Goal: Task Accomplishment & Management: Manage account settings

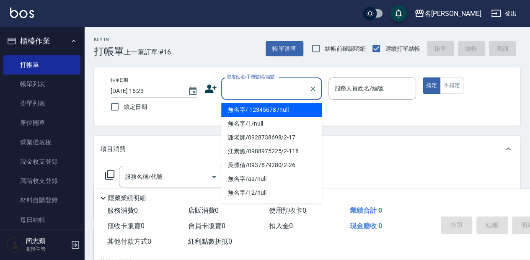
click at [271, 89] on input "顧客姓名/手機號碼/編號" at bounding box center [265, 88] width 80 height 15
click at [271, 109] on li "無名字/ 12345678 /null" at bounding box center [271, 110] width 101 height 14
click at [363, 78] on div "服務人員姓名/編號" at bounding box center [371, 88] width 87 height 22
type input "無名字/ 12345678 /null"
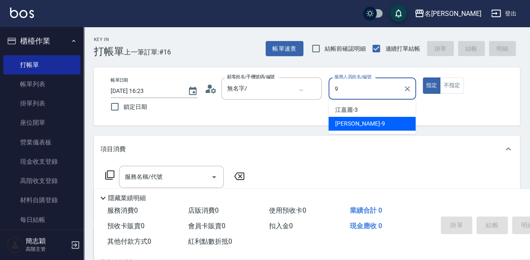
type input "9"
type button "true"
type input "[PERSON_NAME]-9"
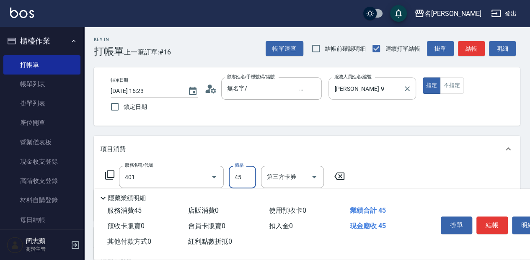
type input "剪髮(400)(401)"
type input "450"
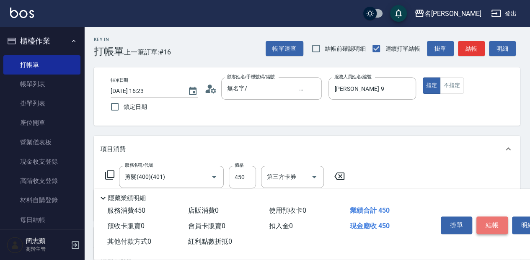
click at [489, 225] on button "結帳" at bounding box center [491, 226] width 31 height 18
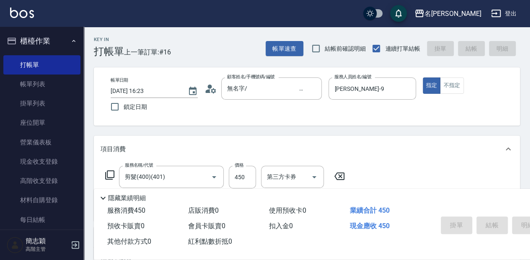
type input "2025/08/21 17:13"
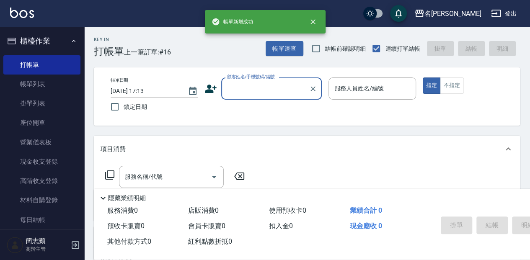
click at [271, 84] on input "顧客姓名/手機號碼/編號" at bounding box center [265, 88] width 80 height 15
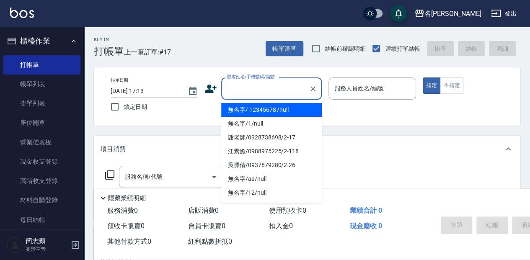
click at [271, 107] on li "無名字/ 12345678 /null" at bounding box center [271, 110] width 101 height 14
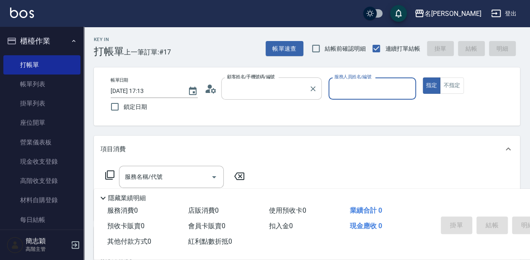
type input "無名字/ 12345678 /null"
click at [364, 86] on input "服務人員姓名/編號" at bounding box center [372, 88] width 80 height 15
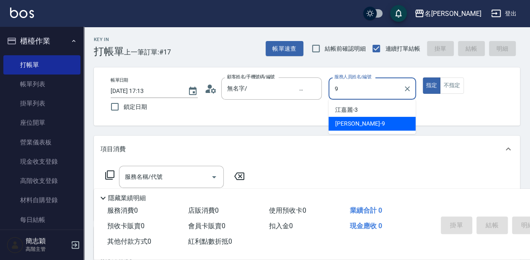
type input "[PERSON_NAME]-9"
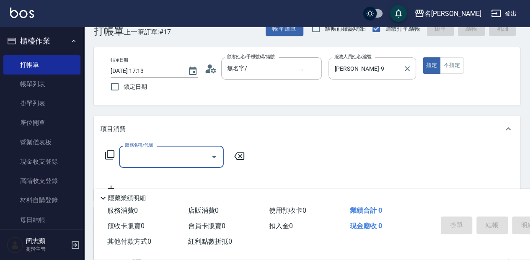
scroll to position [28, 0]
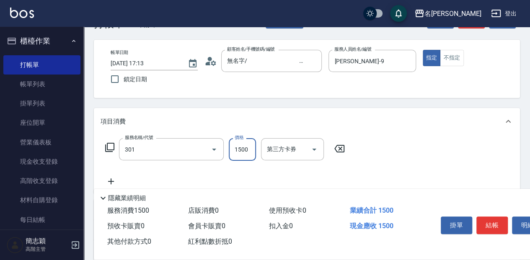
type input "燙髮(1500](301)"
type input "4500"
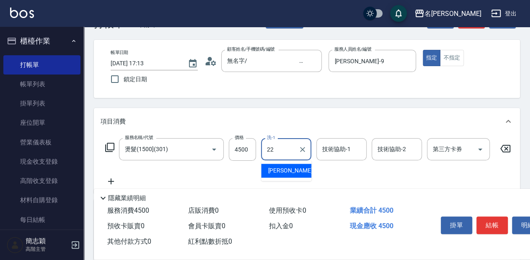
type input "品潔-22"
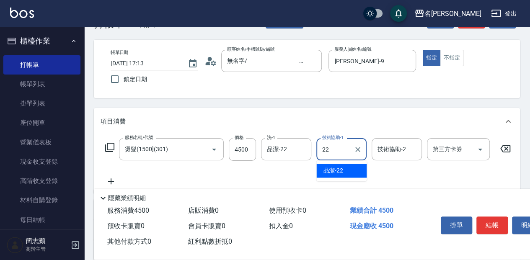
type input "22"
type input "品潔-22"
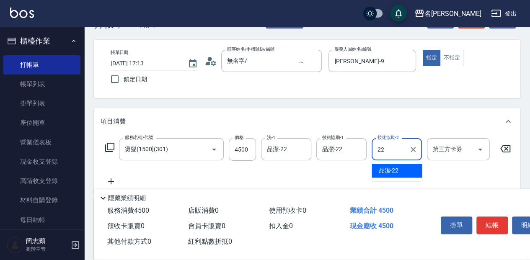
type input "品潔-22"
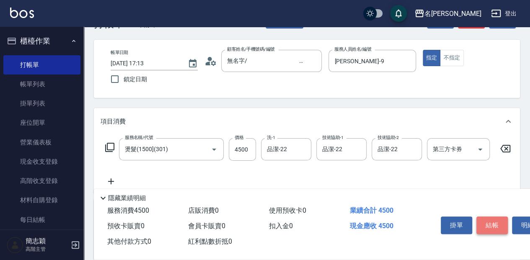
click at [495, 220] on button "結帳" at bounding box center [491, 226] width 31 height 18
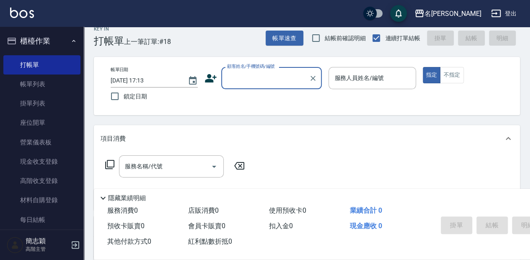
scroll to position [0, 0]
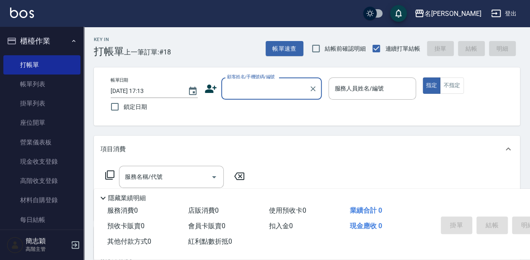
click at [271, 91] on input "顧客姓名/手機號碼/編號" at bounding box center [265, 88] width 80 height 15
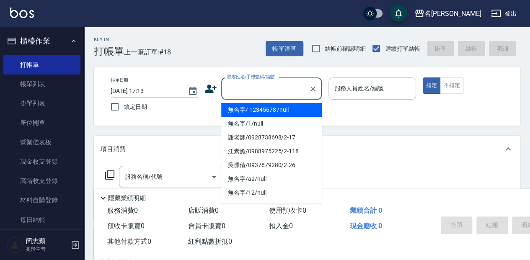
drag, startPoint x: 272, startPoint y: 114, endPoint x: 333, endPoint y: 88, distance: 66.6
click at [272, 114] on li "無名字/ 12345678 /null" at bounding box center [271, 110] width 101 height 14
type input "無名字/ 12345678 /null"
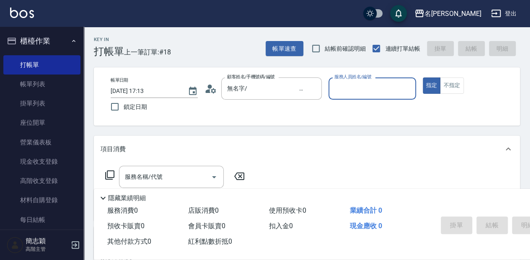
click at [345, 86] on input "服務人員姓名/編號" at bounding box center [372, 88] width 80 height 15
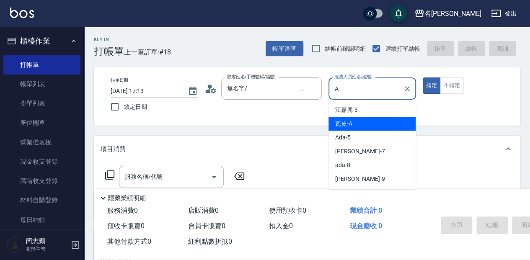
type input "瓦皮-A"
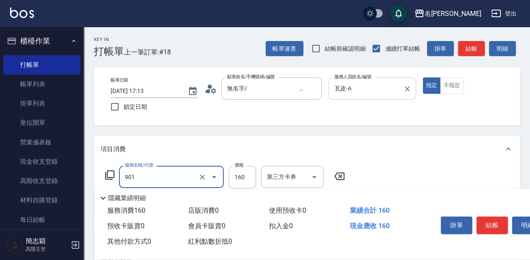
type input "修手(901)"
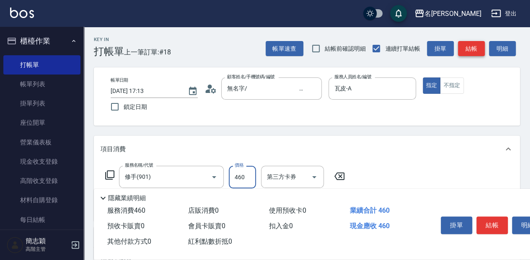
type input "460"
click at [466, 45] on button "結帳" at bounding box center [471, 48] width 27 height 15
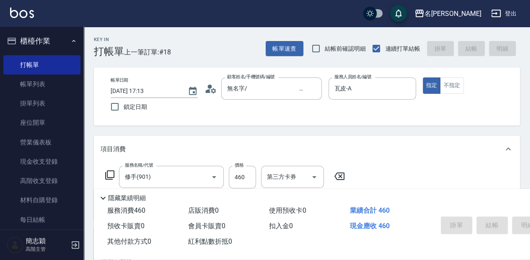
type input "2025/08/21 17:21"
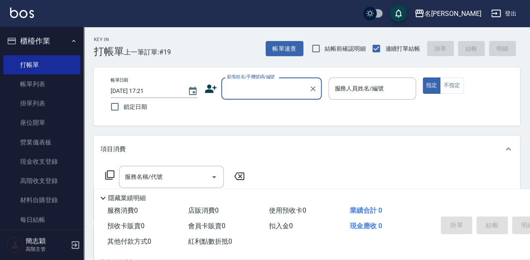
click at [264, 88] on input "顧客姓名/手機號碼/編號" at bounding box center [265, 88] width 80 height 15
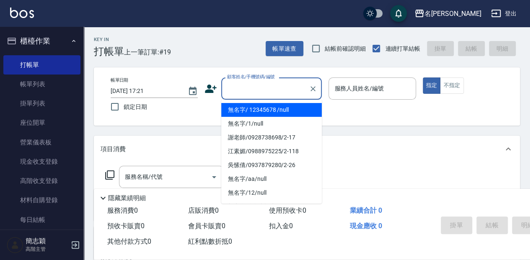
click at [271, 112] on li "無名字/ 12345678 /null" at bounding box center [271, 110] width 101 height 14
click at [364, 92] on label "服務人員姓名/編號" at bounding box center [358, 88] width 49 height 8
click at [364, 92] on input "服務人員姓名/編號" at bounding box center [372, 88] width 80 height 15
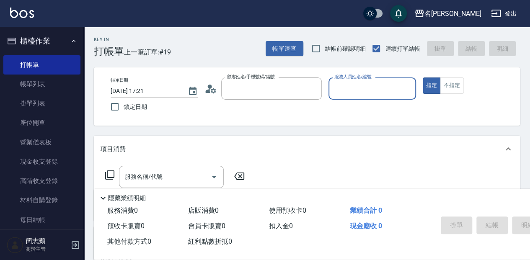
type input "無名字/ 12345678 /null"
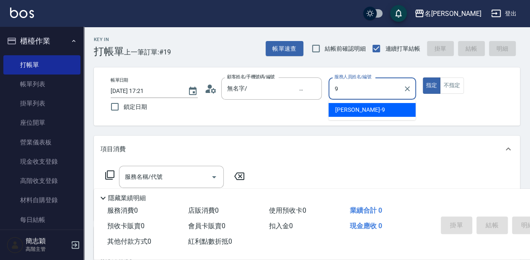
type input "Anna-9"
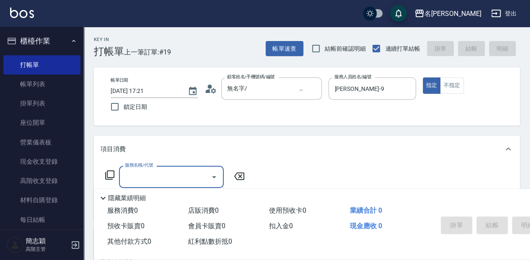
click at [138, 176] on input "服務名稱/代號" at bounding box center [165, 177] width 85 height 15
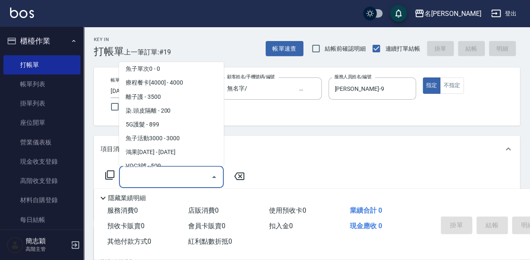
scroll to position [776, 0]
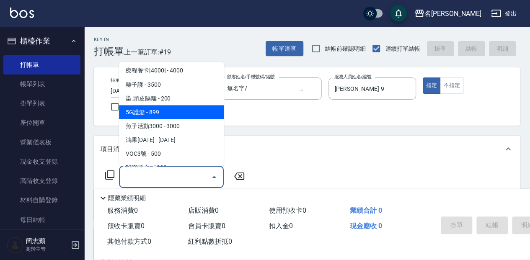
click at [194, 113] on span "5G護髮 - 899" at bounding box center [171, 112] width 105 height 14
type input "5G護髮(613)"
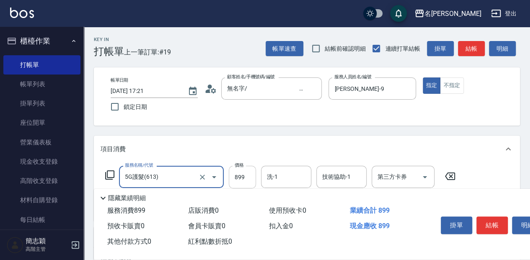
click at [247, 174] on input "899" at bounding box center [242, 177] width 27 height 23
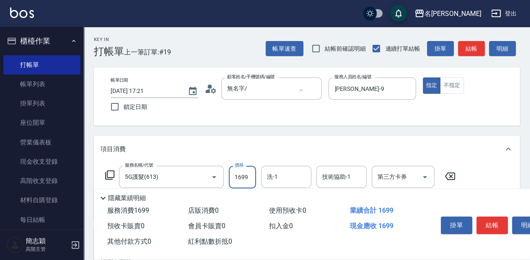
type input "1699"
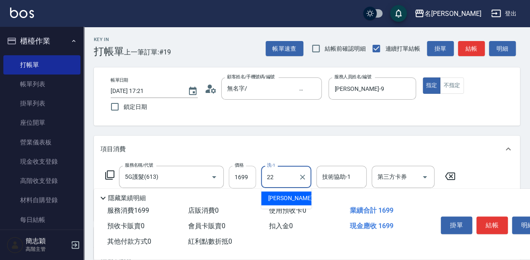
type input "品潔-22"
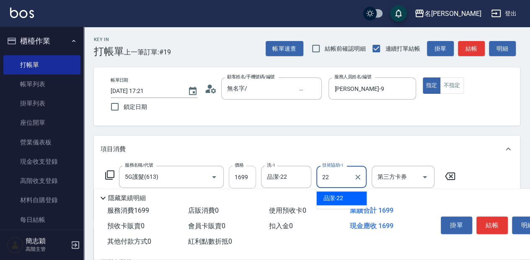
type input "品潔-22"
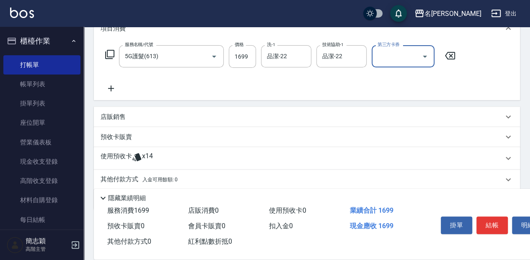
scroll to position [150, 0]
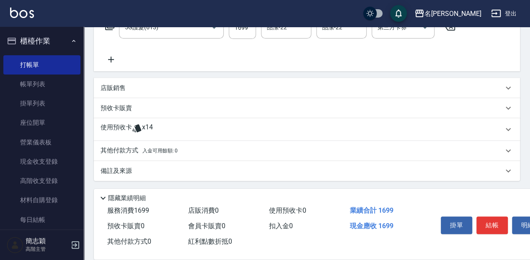
click at [125, 147] on p "其他付款方式 入金可用餘額: 0" at bounding box center [139, 150] width 77 height 9
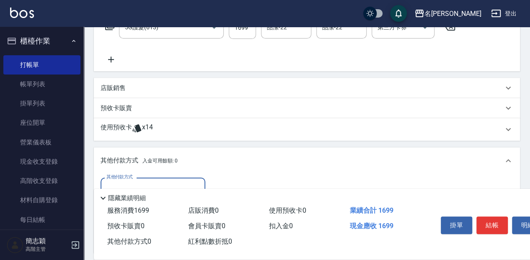
scroll to position [178, 0]
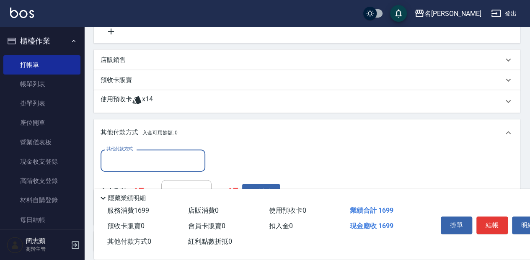
click at [122, 169] on div "其他付款方式" at bounding box center [153, 161] width 105 height 22
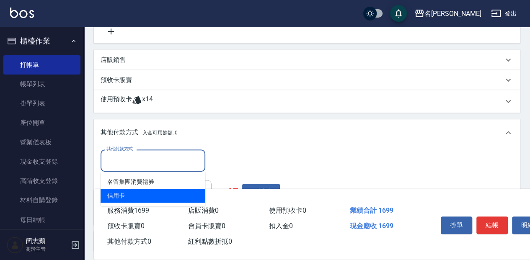
click at [125, 191] on span "信用卡" at bounding box center [153, 196] width 105 height 14
type input "信用卡"
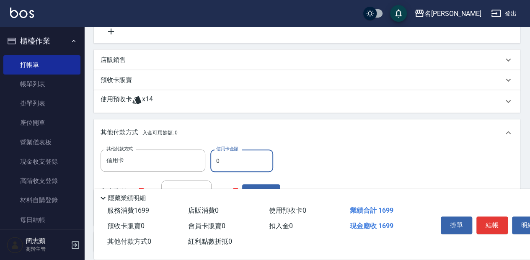
drag, startPoint x: 215, startPoint y: 159, endPoint x: 245, endPoint y: 157, distance: 29.8
click at [236, 159] on input "0" at bounding box center [241, 161] width 63 height 23
type input "1699"
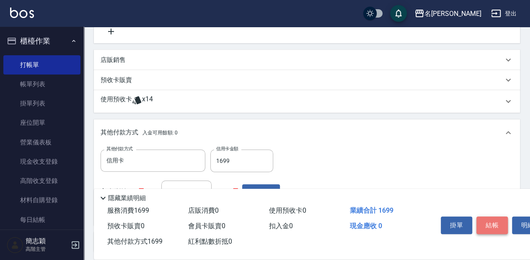
click at [486, 218] on button "結帳" at bounding box center [491, 226] width 31 height 18
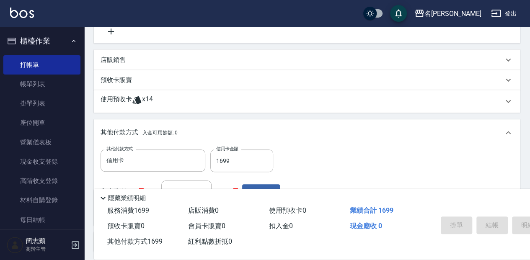
type input "2025/08/21 17:40"
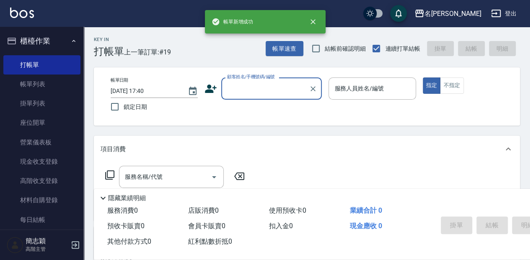
scroll to position [0, 0]
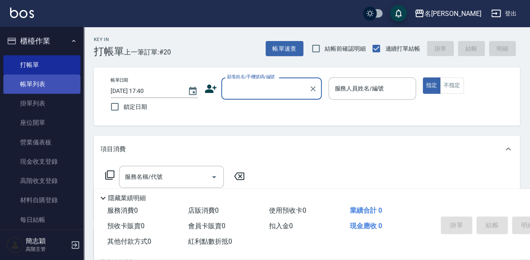
click at [28, 83] on link "帳單列表" at bounding box center [41, 84] width 77 height 19
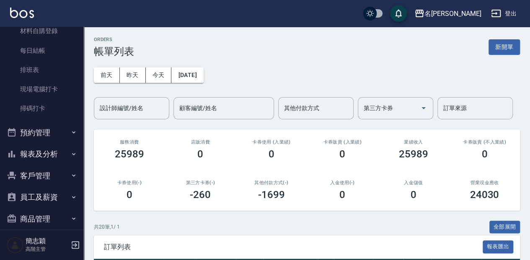
scroll to position [222, 0]
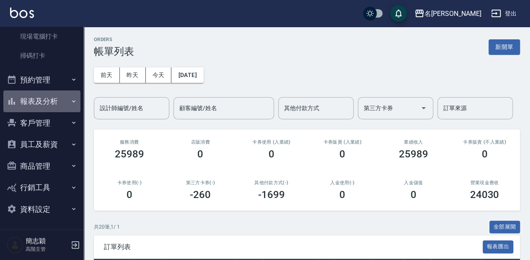
click at [54, 100] on button "報表及分析" at bounding box center [41, 101] width 77 height 22
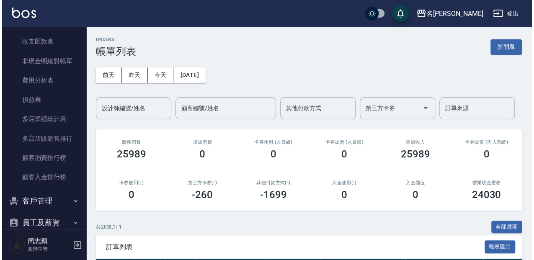
scroll to position [1051, 0]
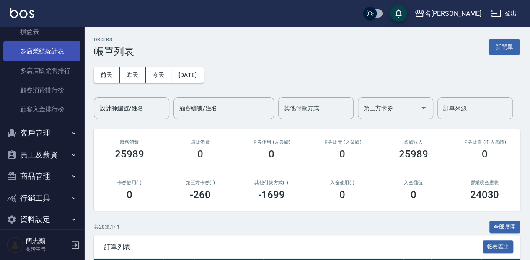
click at [62, 54] on link "多店業績統計表" at bounding box center [41, 50] width 77 height 19
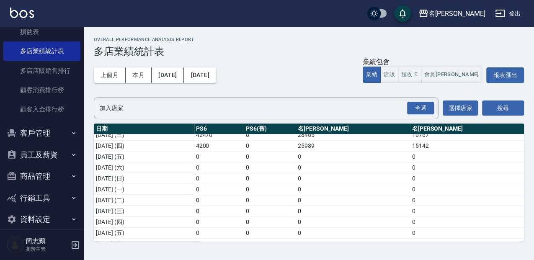
scroll to position [273, 0]
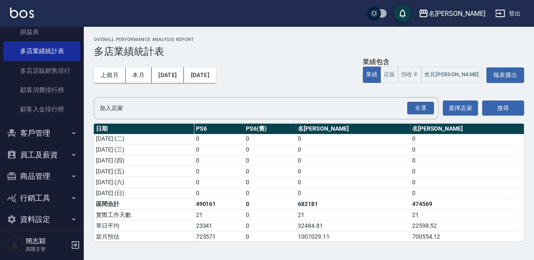
click at [478, 12] on div "名[PERSON_NAME]" at bounding box center [457, 13] width 57 height 10
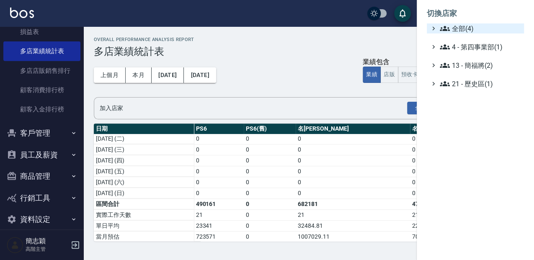
click at [472, 23] on span "全部(4)" at bounding box center [480, 28] width 81 height 10
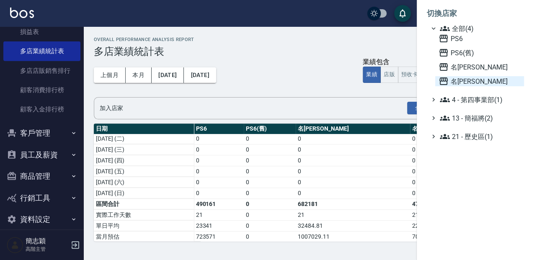
click at [472, 80] on span "名留竹林" at bounding box center [480, 81] width 82 height 10
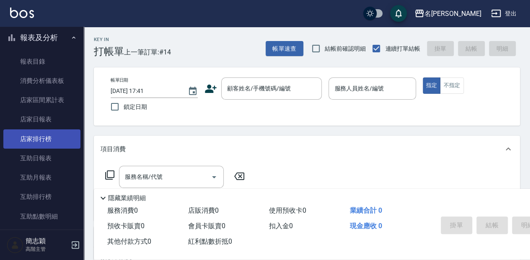
scroll to position [56, 0]
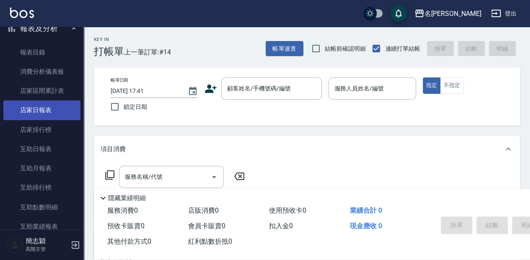
click at [58, 109] on link "店家日報表" at bounding box center [41, 110] width 77 height 19
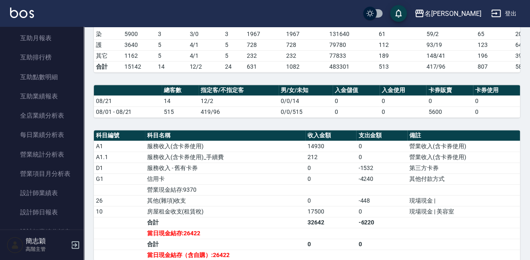
scroll to position [251, 0]
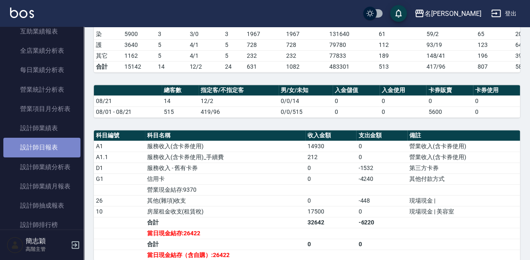
click at [66, 143] on link "設計師日報表" at bounding box center [41, 147] width 77 height 19
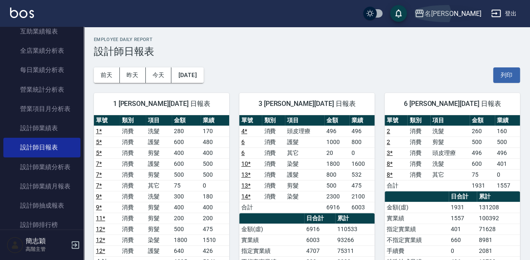
click at [456, 17] on div "名留竹林" at bounding box center [452, 13] width 57 height 10
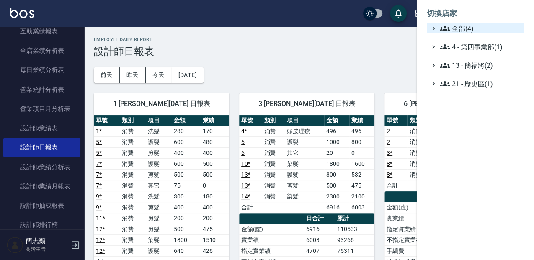
click at [462, 31] on span "全部(4)" at bounding box center [480, 28] width 81 height 10
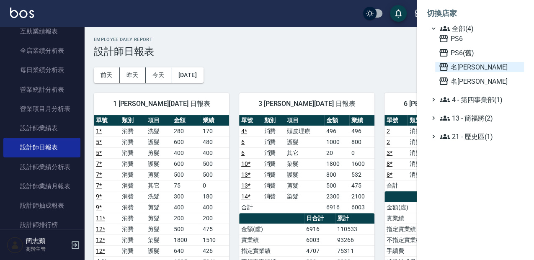
click at [474, 67] on span "名[PERSON_NAME]" at bounding box center [480, 67] width 82 height 10
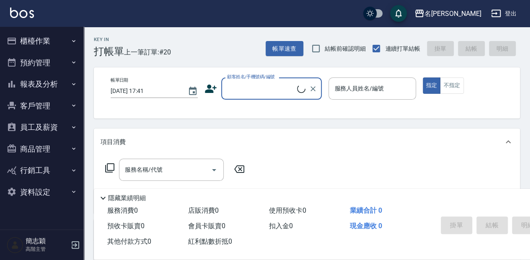
click at [36, 42] on button "櫃檯作業" at bounding box center [41, 41] width 77 height 22
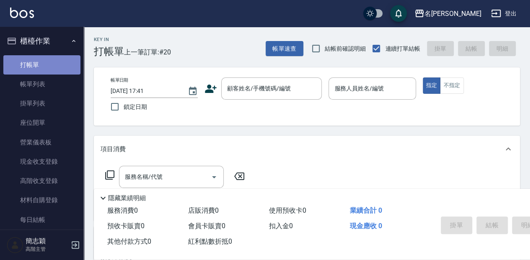
click at [42, 62] on link "打帳單" at bounding box center [41, 64] width 77 height 19
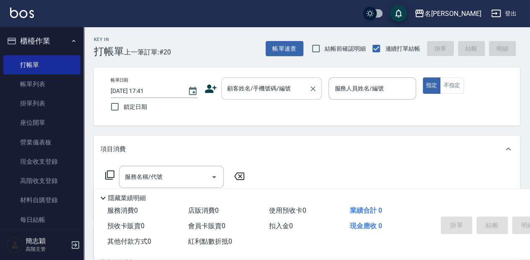
click at [269, 92] on div "顧客姓名/手機號碼/編號 顧客姓名/手機號碼/編號" at bounding box center [271, 88] width 101 height 22
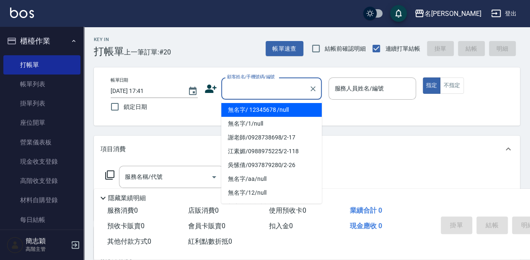
click at [269, 108] on li "無名字/ 12345678 /null" at bounding box center [271, 110] width 101 height 14
type input "無名字/ 12345678 /null"
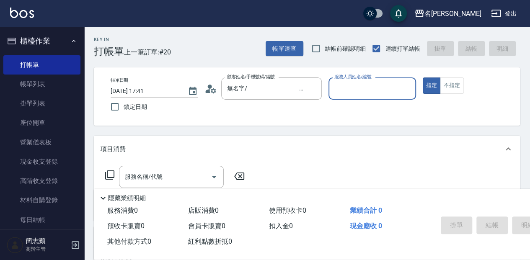
click at [371, 101] on p at bounding box center [371, 104] width 87 height 9
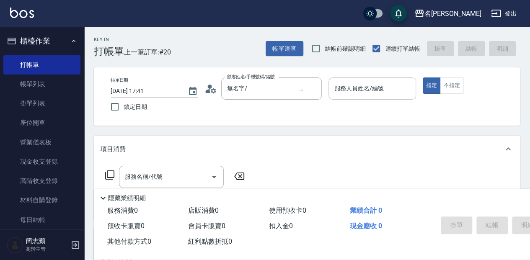
click at [372, 93] on input "服務人員姓名/編號" at bounding box center [372, 88] width 80 height 15
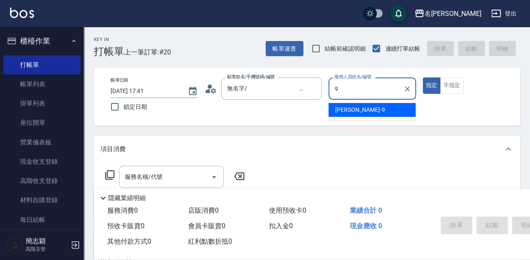
type input "9"
type button "true"
type input "[PERSON_NAME]-9"
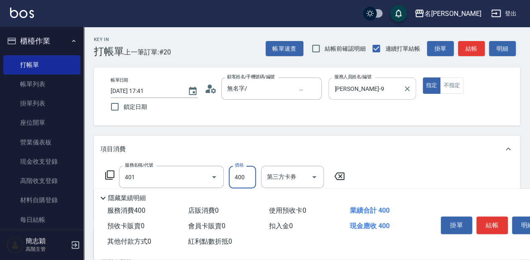
type input "剪髮(400)(401)"
type input "450"
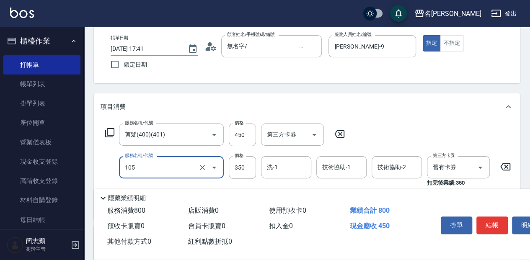
scroll to position [56, 0]
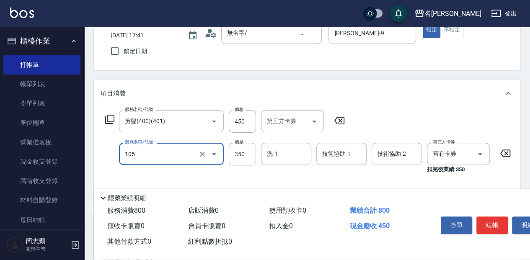
type input "新草本單次(105)"
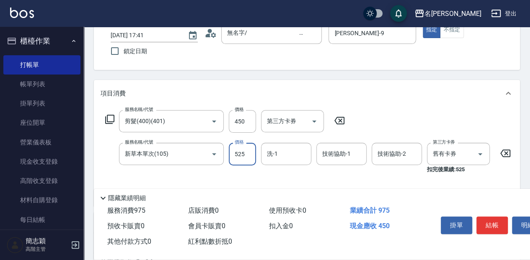
type input "525"
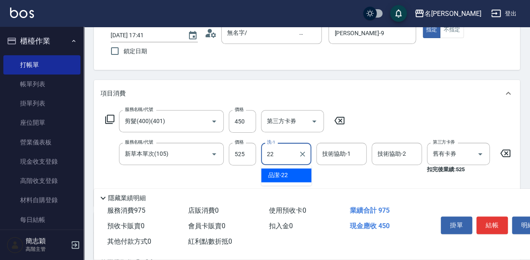
type input "品潔-22"
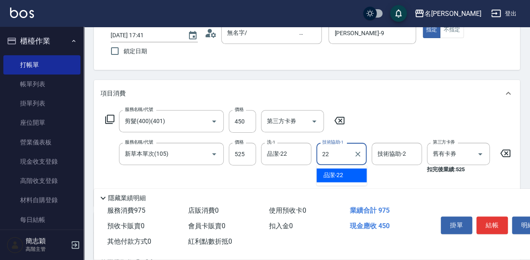
type input "品潔-22"
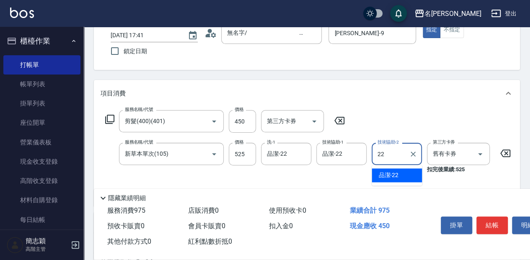
type input "品潔-22"
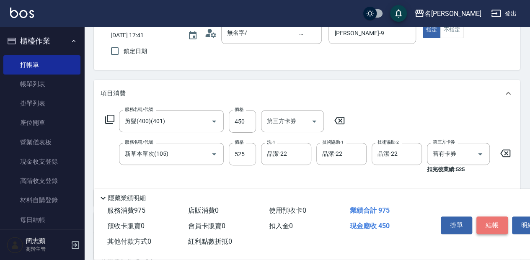
click at [496, 223] on button "結帳" at bounding box center [491, 226] width 31 height 18
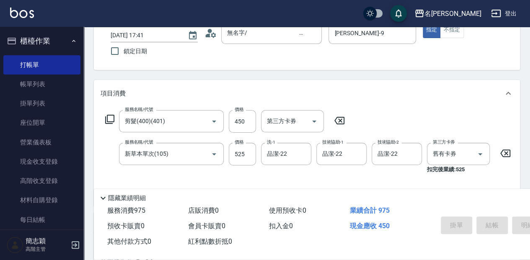
type input "[DATE] 17:55"
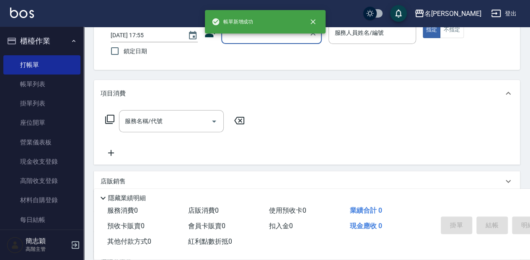
scroll to position [0, 0]
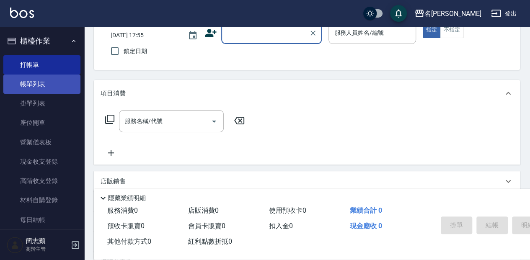
click at [40, 83] on link "帳單列表" at bounding box center [41, 84] width 77 height 19
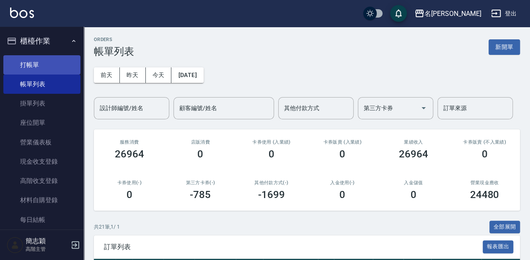
click at [58, 67] on link "打帳單" at bounding box center [41, 64] width 77 height 19
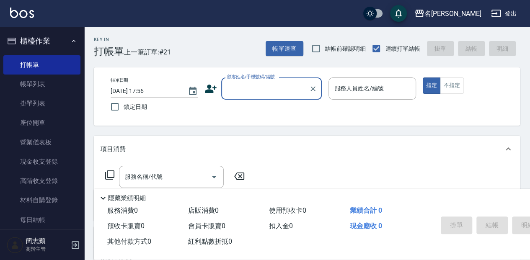
click at [240, 79] on label "顧客姓名/手機號碼/編號" at bounding box center [251, 77] width 48 height 6
click at [240, 81] on input "顧客姓名/手機號碼/編號" at bounding box center [265, 88] width 80 height 15
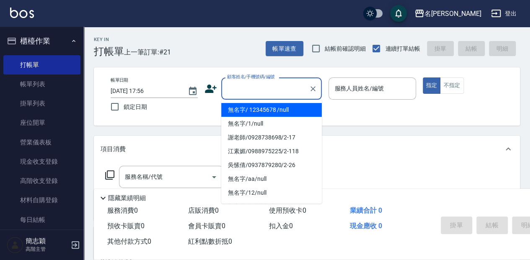
click at [239, 85] on input "顧客姓名/手機號碼/編號" at bounding box center [265, 88] width 80 height 15
click at [243, 110] on li "無名字/ 12345678 /null" at bounding box center [271, 110] width 101 height 14
type input "無名字/ 12345678 /null"
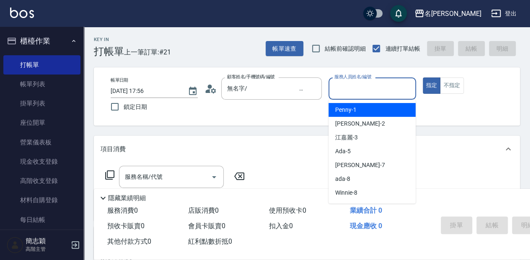
click at [357, 88] on input "服務人員姓名/編號" at bounding box center [372, 88] width 80 height 15
type input "瓦皮-A"
type button "true"
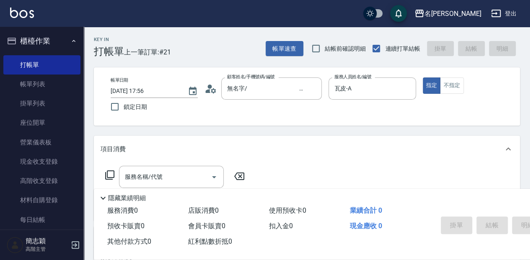
click at [117, 194] on p "隱藏業績明細" at bounding box center [127, 198] width 38 height 9
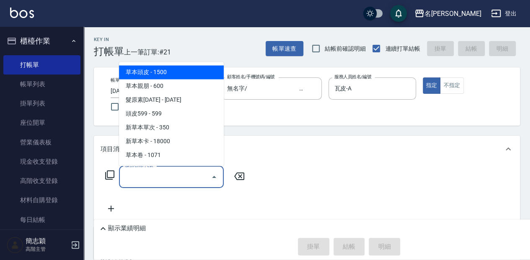
click at [130, 178] on input "服務名稱/代號" at bounding box center [165, 177] width 85 height 15
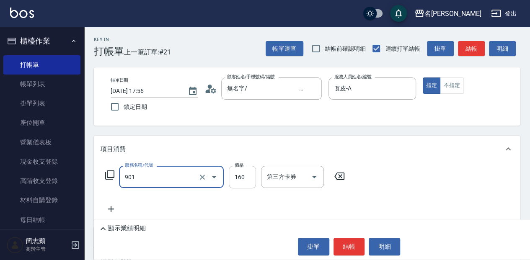
type input "修手(901)"
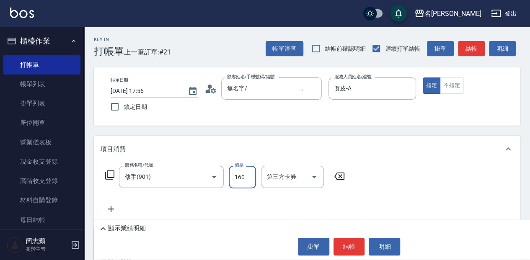
click at [243, 181] on input "160" at bounding box center [242, 177] width 27 height 23
type input "600"
drag, startPoint x: 344, startPoint y: 247, endPoint x: 366, endPoint y: 243, distance: 21.7
click at [348, 247] on button "結帳" at bounding box center [348, 247] width 31 height 18
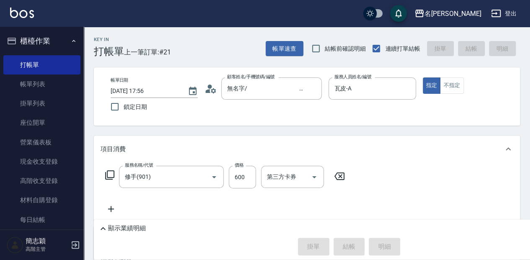
type input "2025/08/21 18:25"
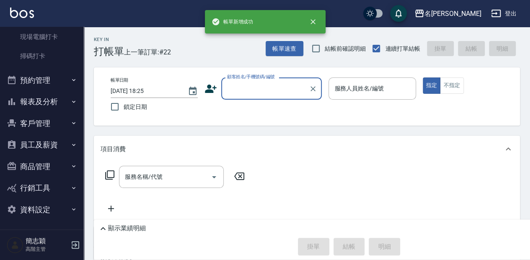
scroll to position [222, 0]
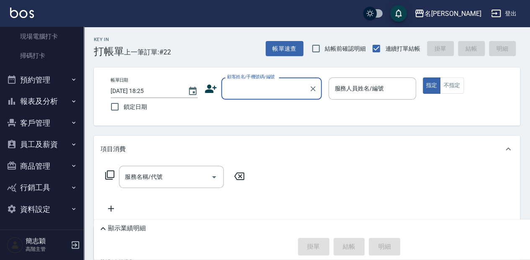
click at [32, 102] on button "報表及分析" at bounding box center [41, 101] width 77 height 22
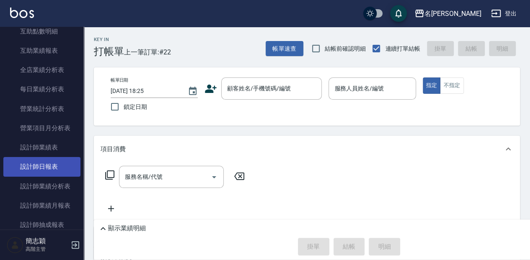
scroll to position [473, 0]
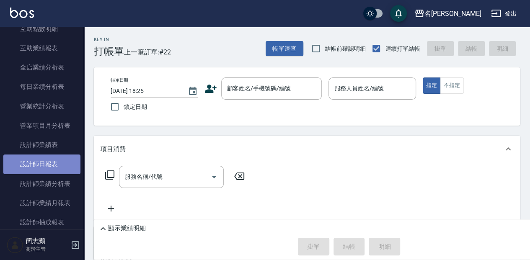
click at [49, 158] on link "設計師日報表" at bounding box center [41, 164] width 77 height 19
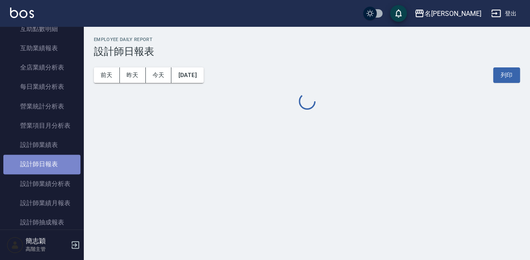
click at [49, 158] on link "設計師日報表" at bounding box center [41, 164] width 77 height 19
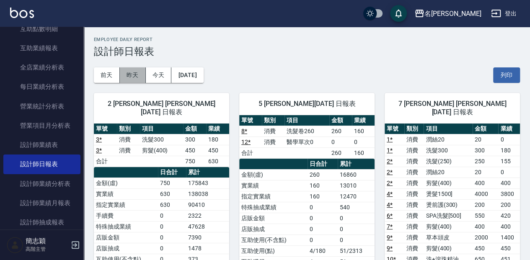
click at [131, 75] on button "昨天" at bounding box center [133, 74] width 26 height 15
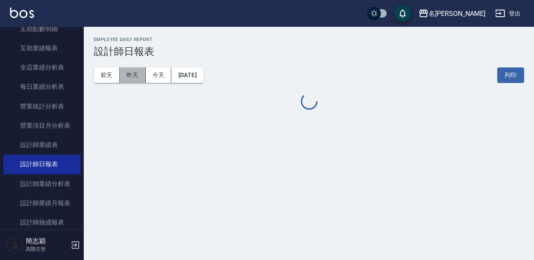
click at [131, 75] on button "昨天" at bounding box center [133, 74] width 26 height 15
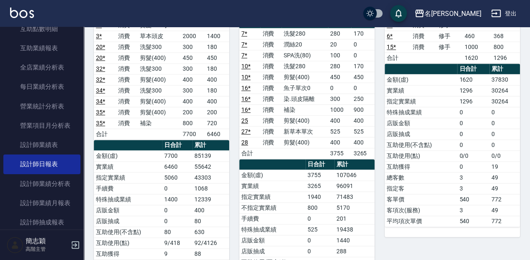
scroll to position [530, 0]
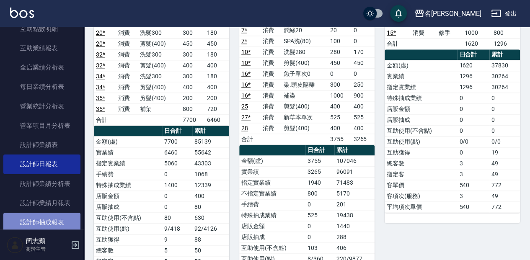
click at [70, 220] on link "設計師抽成報表" at bounding box center [41, 222] width 77 height 19
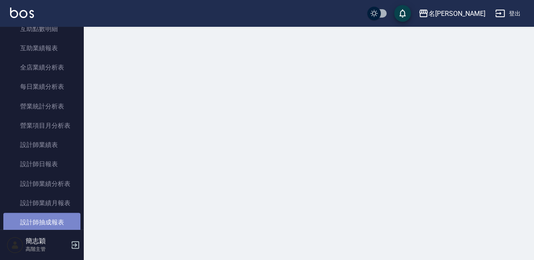
click at [69, 220] on link "設計師抽成報表" at bounding box center [41, 222] width 77 height 19
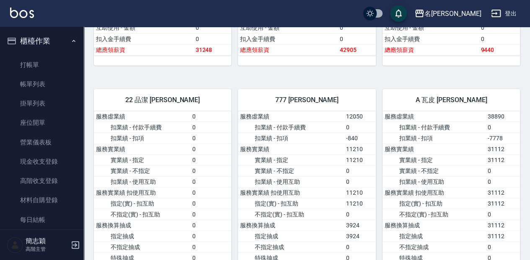
scroll to position [754, 0]
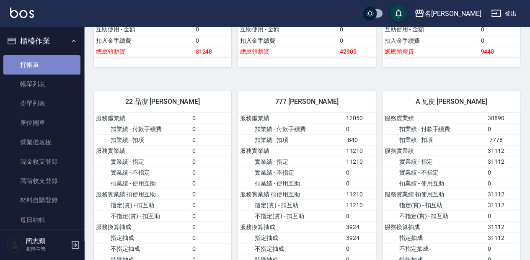
click at [55, 66] on link "打帳單" at bounding box center [41, 64] width 77 height 19
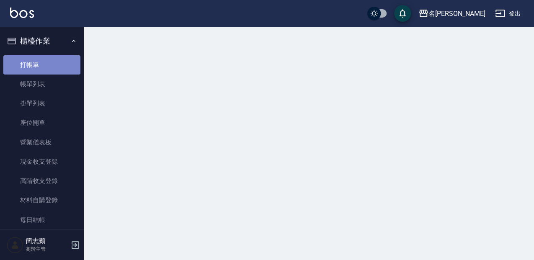
click at [54, 65] on link "打帳單" at bounding box center [41, 64] width 77 height 19
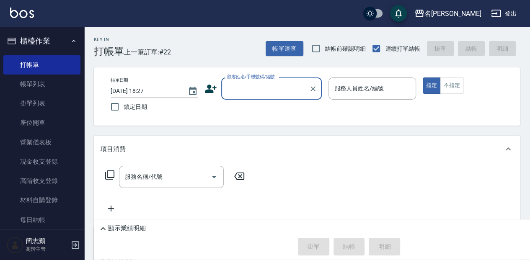
scroll to position [1062, 0]
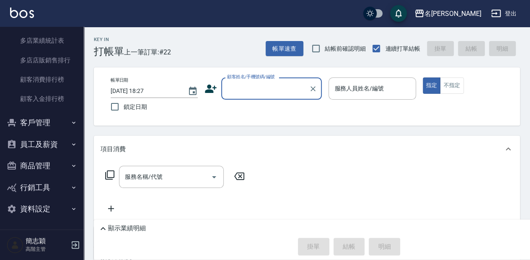
click at [52, 209] on button "資料設定" at bounding box center [41, 209] width 77 height 22
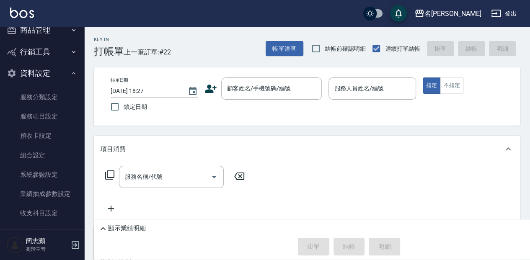
scroll to position [1254, 0]
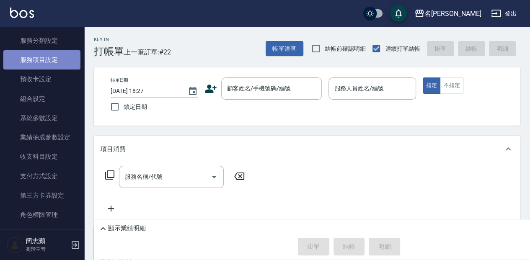
click at [47, 61] on link "服務項目設定" at bounding box center [41, 59] width 77 height 19
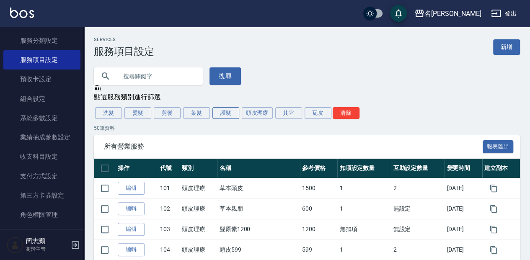
click at [220, 115] on button "護髮" at bounding box center [225, 113] width 27 height 12
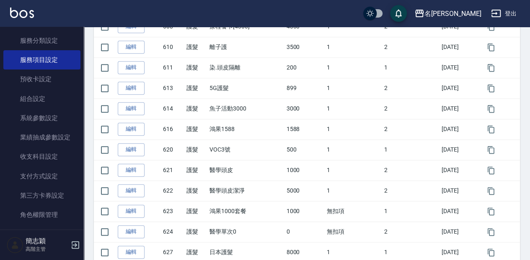
scroll to position [303, 0]
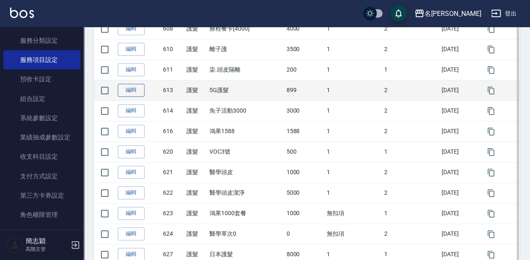
click at [133, 90] on link "編輯" at bounding box center [131, 90] width 27 height 13
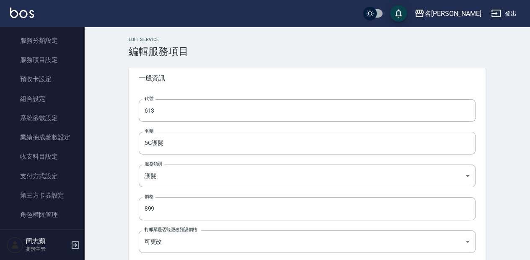
type input "613"
type input "5G護髮"
type input "07af6fdb-86c4-4b12-bc5a-029222f828fb"
type input "899"
type input "FALSE"
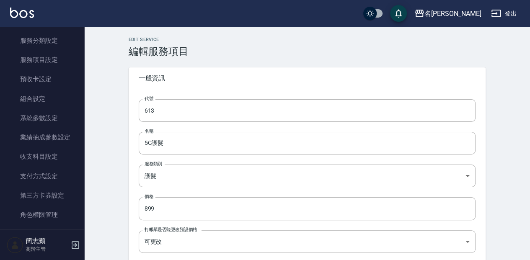
type input "none"
type input "UNSET"
type input "none"
type input "洗"
type input "1"
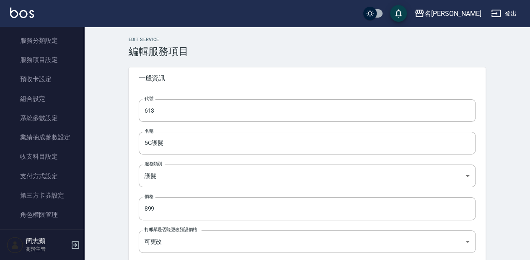
type input "點數"
drag, startPoint x: 493, startPoint y: 58, endPoint x: 497, endPoint y: 60, distance: 4.9
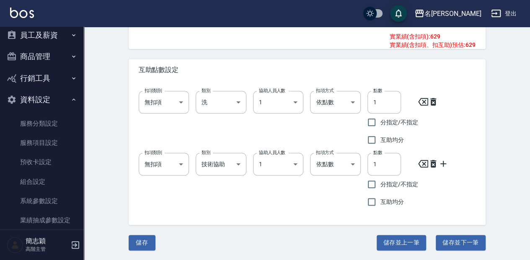
scroll to position [1165, 0]
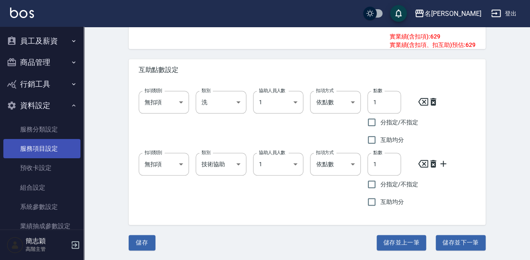
click at [53, 145] on link "服務項目設定" at bounding box center [41, 148] width 77 height 19
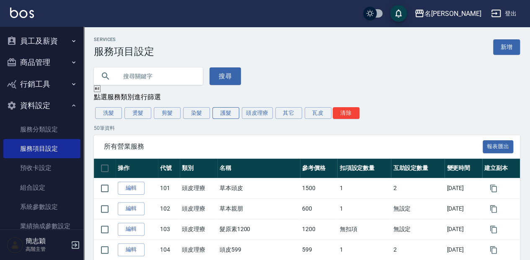
click at [217, 114] on button "護髮" at bounding box center [225, 113] width 27 height 12
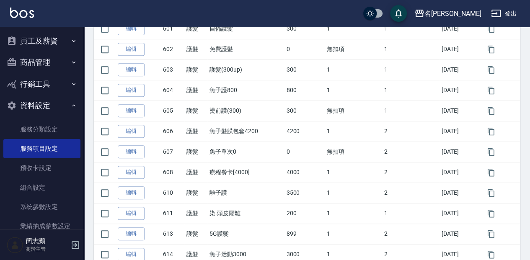
scroll to position [159, 0]
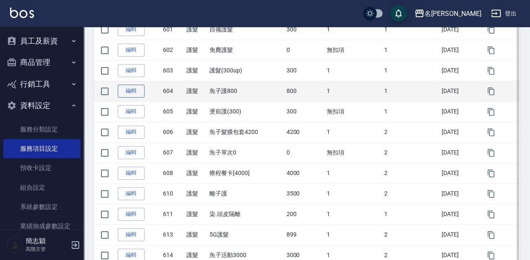
click at [137, 96] on link "編輯" at bounding box center [131, 91] width 27 height 13
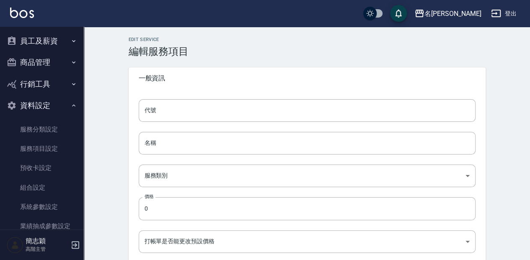
type input "604"
type input "魚子護800"
type input "07af6fdb-86c4-4b12-bc5a-029222f828fb"
type input "800"
type input "FALSE"
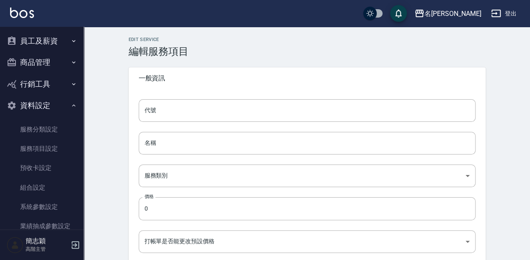
type input "none"
type input "UNSET"
type input "none"
type input "技術協助"
type input "2"
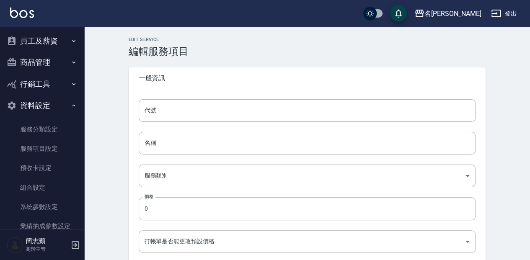
type input "點數"
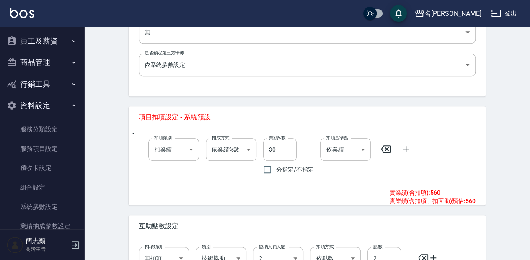
scroll to position [364, 0]
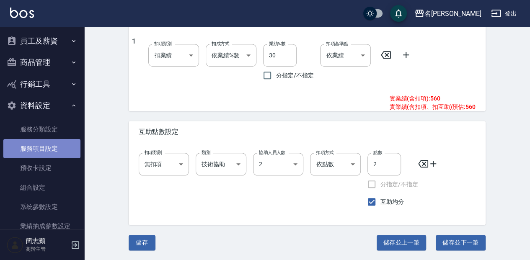
click at [49, 150] on link "服務項目設定" at bounding box center [41, 148] width 77 height 19
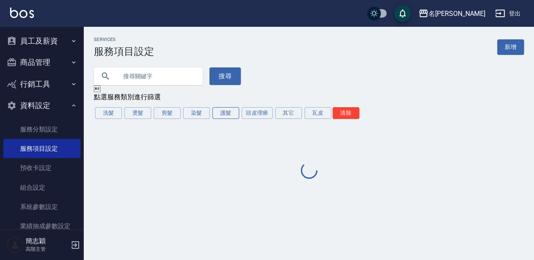
click at [221, 117] on button "護髮" at bounding box center [225, 113] width 27 height 12
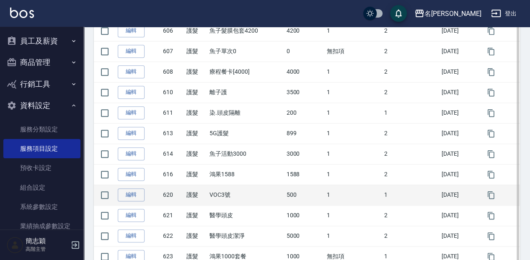
scroll to position [244, 0]
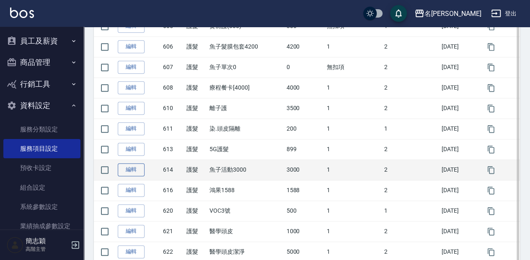
click at [126, 170] on link "編輯" at bounding box center [131, 169] width 27 height 13
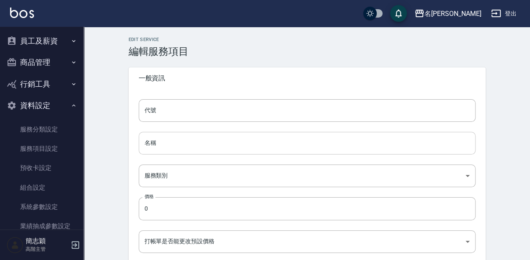
type input "614"
type input "魚子活動3000"
type input "07af6fdb-86c4-4b12-bc5a-029222f828fb"
type input "3000"
type input "FALSE"
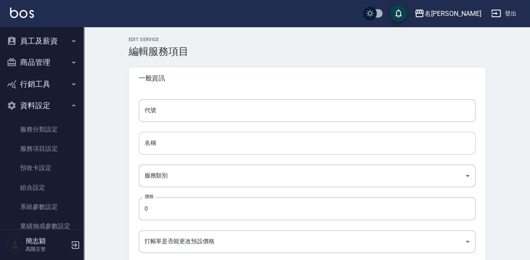
type input "none"
type input "UNSET"
type input "none"
type input "洗"
type input "1"
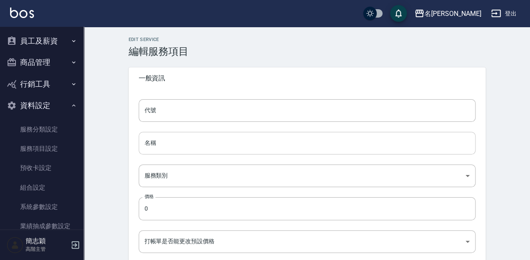
type input "點數"
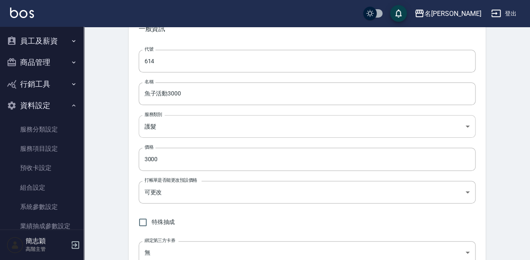
scroll to position [49, 0]
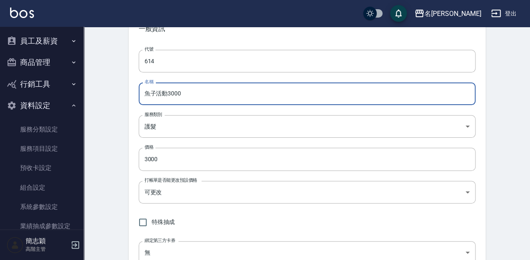
click at [242, 96] on input "魚子活動3000" at bounding box center [307, 94] width 337 height 23
drag, startPoint x: 218, startPoint y: 97, endPoint x: 63, endPoint y: 96, distance: 155.0
type input "荷琇護髮"
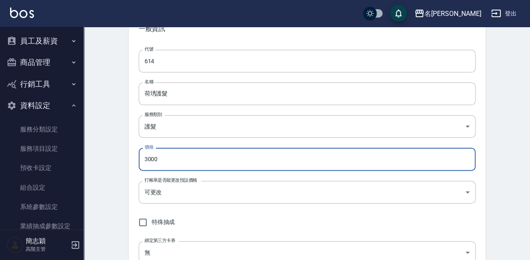
click at [341, 155] on input "3000" at bounding box center [307, 159] width 337 height 23
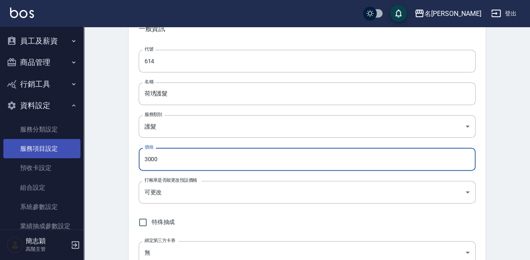
drag, startPoint x: 313, startPoint y: 163, endPoint x: 72, endPoint y: 155, distance: 241.0
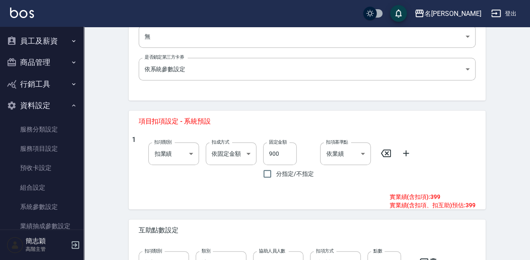
scroll to position [286, 0]
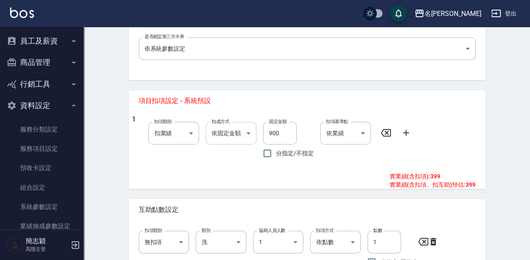
type input "1299"
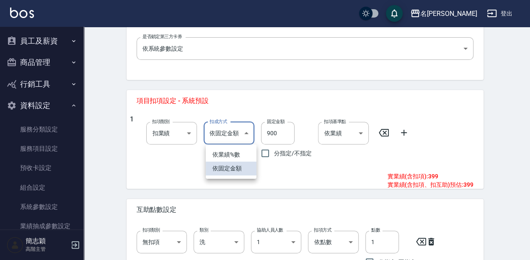
click at [250, 137] on body "名留中和 登出 櫃檯作業 打帳單 帳單列表 掛單列表 座位開單 營業儀表板 現金收支登錄 高階收支登錄 材料自購登錄 每日結帳 排班表 現場電腦打卡 掃碼打卡…" at bounding box center [265, 57] width 530 height 687
click at [243, 155] on li "依業績%數" at bounding box center [231, 155] width 51 height 14
type input "扣趴數"
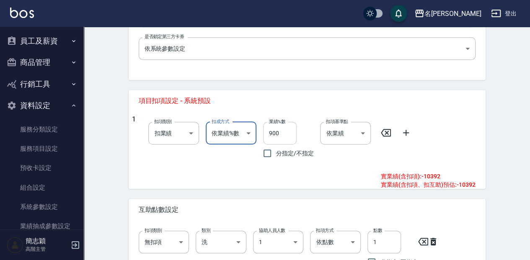
click at [285, 134] on input "900" at bounding box center [280, 133] width 34 height 23
drag, startPoint x: 284, startPoint y: 134, endPoint x: 258, endPoint y: 134, distance: 25.6
click at [258, 134] on div "業績%數 900 業績%數 分指定/不指定" at bounding box center [284, 138] width 57 height 47
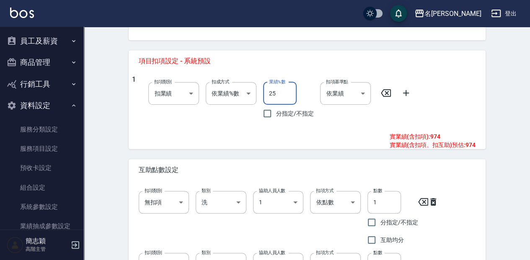
scroll to position [426, 0]
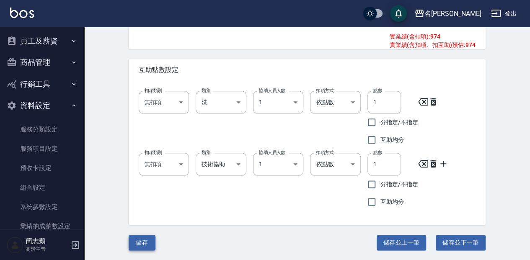
type input "25"
click at [138, 241] on button "儲存" at bounding box center [142, 242] width 27 height 15
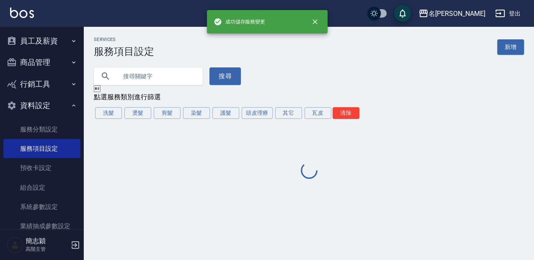
click at [56, 108] on button "資料設定" at bounding box center [41, 106] width 77 height 22
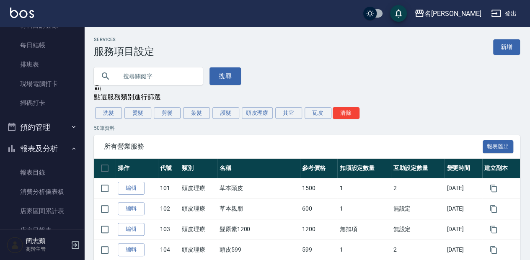
scroll to position [173, 0]
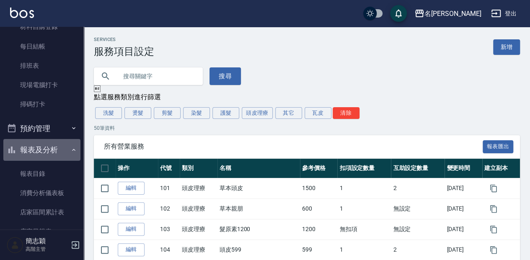
click at [45, 154] on button "報表及分析" at bounding box center [41, 150] width 77 height 22
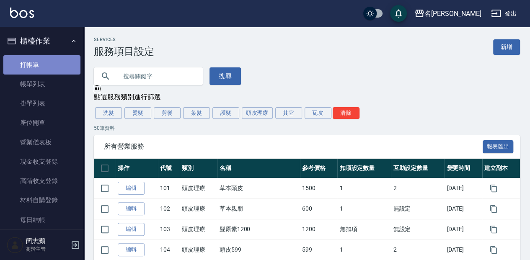
click at [49, 70] on link "打帳單" at bounding box center [41, 64] width 77 height 19
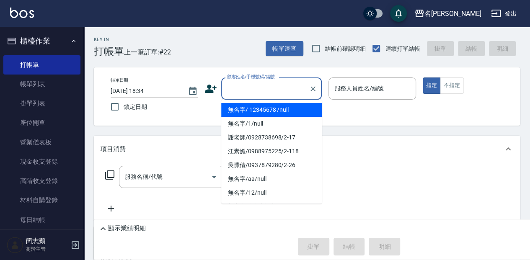
click at [267, 91] on input "顧客姓名/手機號碼/編號" at bounding box center [265, 88] width 80 height 15
click at [269, 109] on li "無名字/ 12345678 /null" at bounding box center [271, 110] width 101 height 14
type input "無名字/ 12345678 /null"
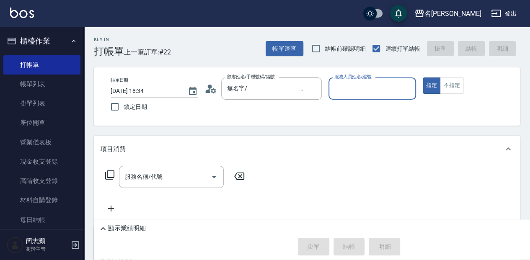
click at [360, 83] on div "服務人員姓名/編號 服務人員姓名/編號" at bounding box center [371, 88] width 87 height 22
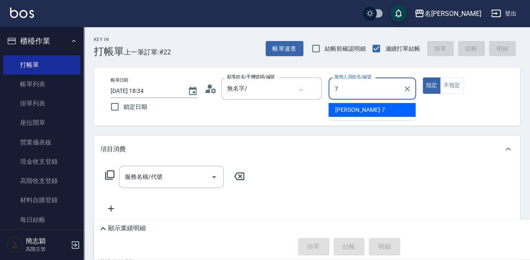
type input "Jessica-7"
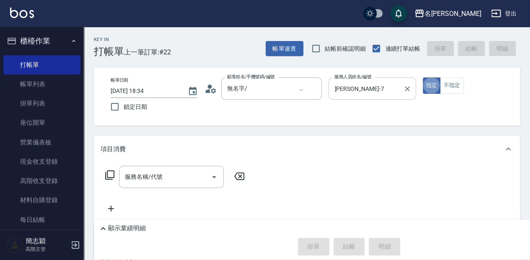
type button "true"
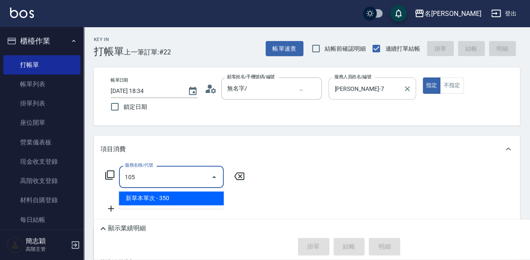
type input "新草本單次(105)"
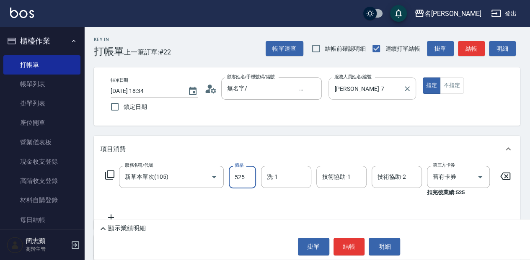
type input "525"
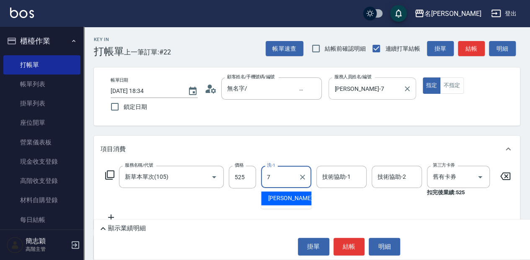
type input "Jessica-7"
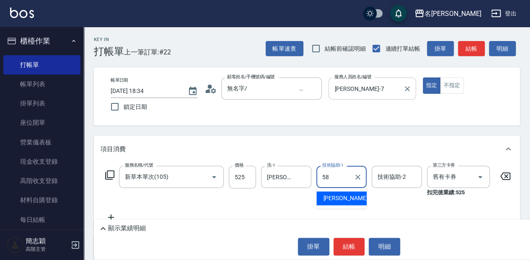
type input "莫娜-58"
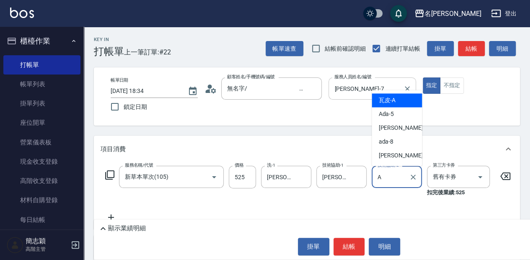
type input "瓦皮-A"
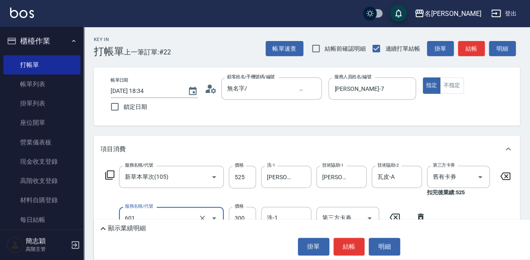
scroll to position [101, 0]
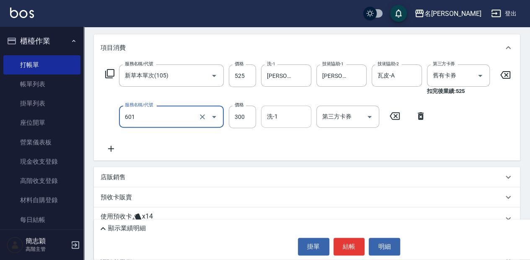
type input "自備護髮(601)"
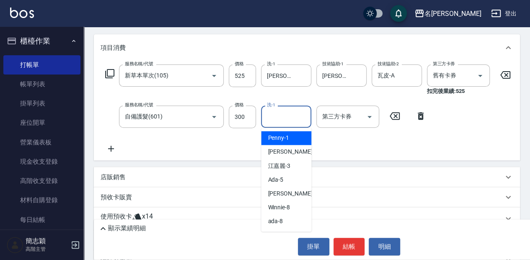
click at [286, 112] on input "洗-1" at bounding box center [286, 116] width 43 height 15
type input "瓦皮-A"
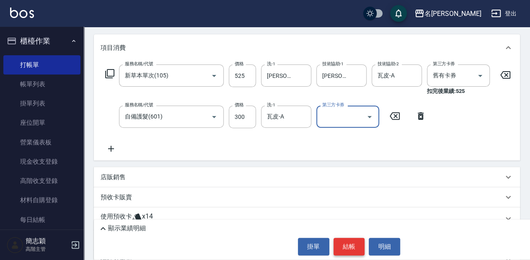
click at [349, 240] on button "結帳" at bounding box center [348, 247] width 31 height 18
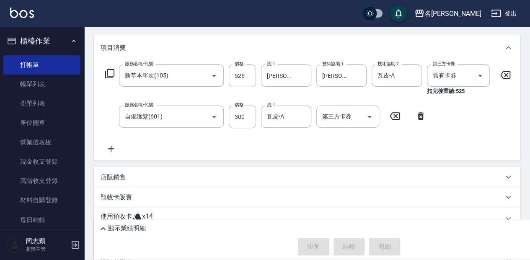
type input "2025/08/21 18:40"
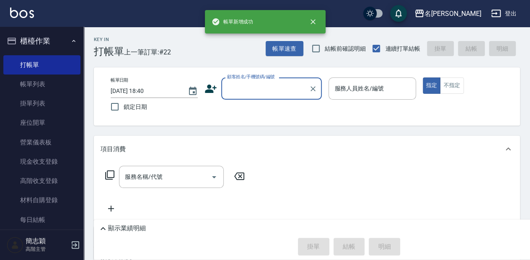
scroll to position [0, 0]
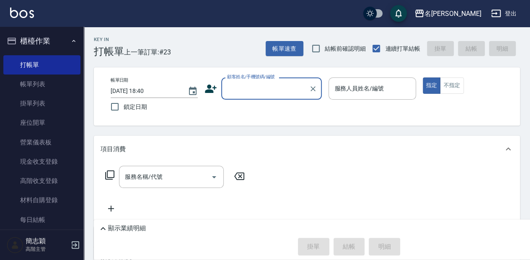
click at [284, 82] on input "顧客姓名/手機號碼/編號" at bounding box center [265, 88] width 80 height 15
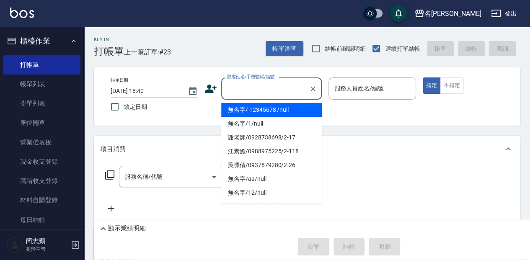
click at [279, 111] on li "無名字/ 12345678 /null" at bounding box center [271, 110] width 101 height 14
type input "無名字/ 12345678 /null"
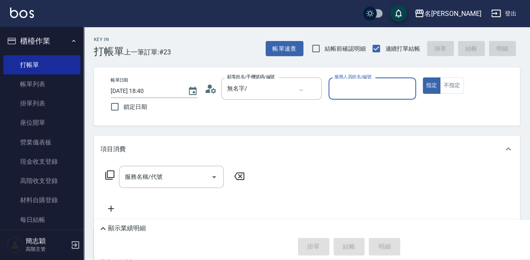
click at [340, 88] on div "服務人員姓名/編號 服務人員姓名/編號" at bounding box center [371, 88] width 87 height 22
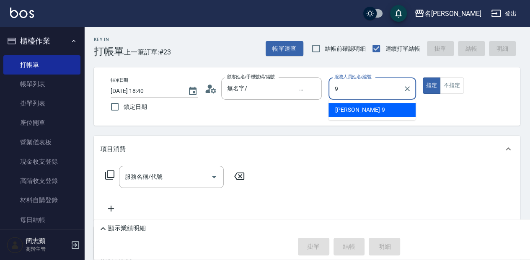
type input "Anna-9"
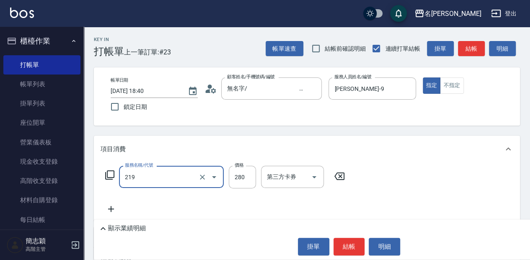
type input "洗髮280(219)"
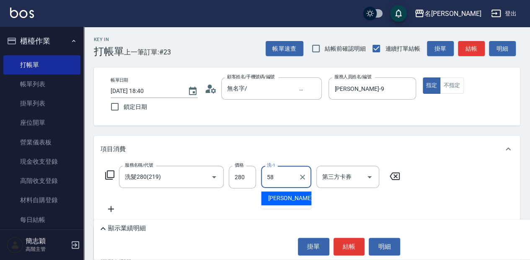
type input "莫娜-58"
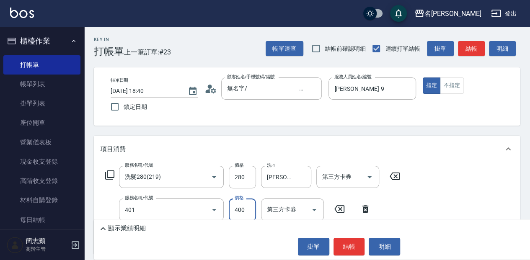
type input "剪髮(400)(401)"
type input "450"
type input "潤絲20(801)"
type input "莫娜-58"
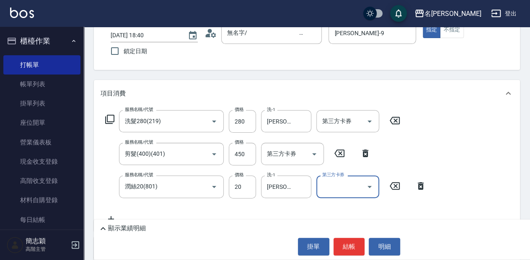
click at [99, 230] on icon at bounding box center [103, 229] width 10 height 10
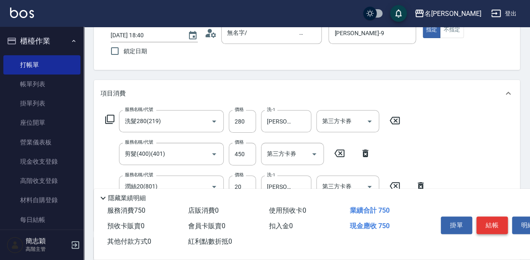
click at [496, 223] on button "結帳" at bounding box center [491, 226] width 31 height 18
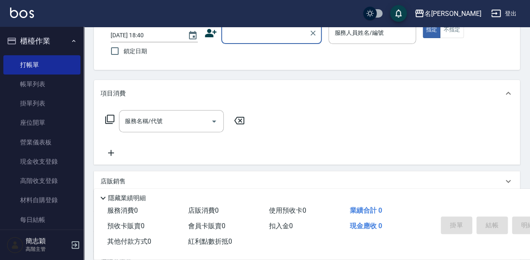
scroll to position [0, 0]
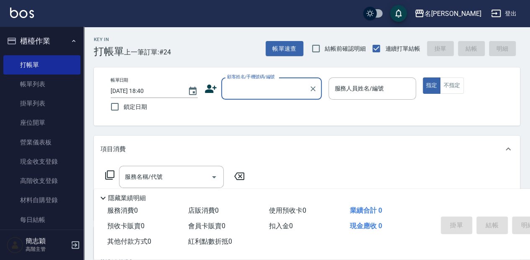
click at [282, 88] on input "顧客姓名/手機號碼/編號" at bounding box center [265, 88] width 80 height 15
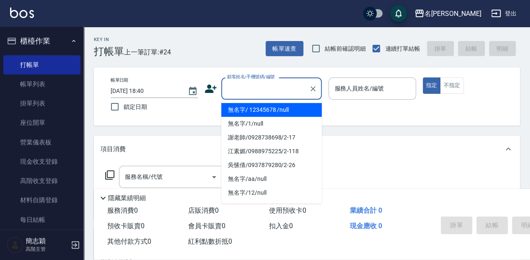
click at [278, 112] on li "無名字/ 12345678 /null" at bounding box center [271, 110] width 101 height 14
type input "無名字/ 12345678 /null"
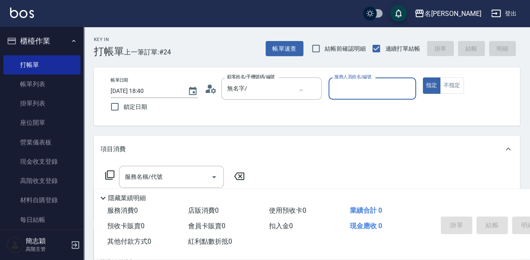
click at [361, 91] on div "服務人員姓名/編號 服務人員姓名/編號" at bounding box center [371, 88] width 87 height 22
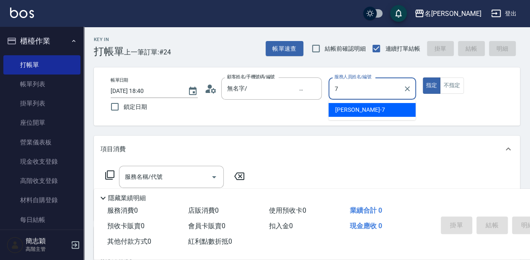
type input "Jessica-7"
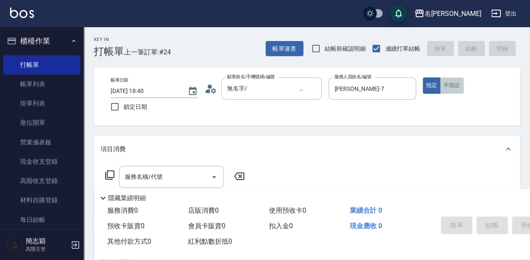
click at [453, 81] on button "不指定" at bounding box center [451, 85] width 23 height 16
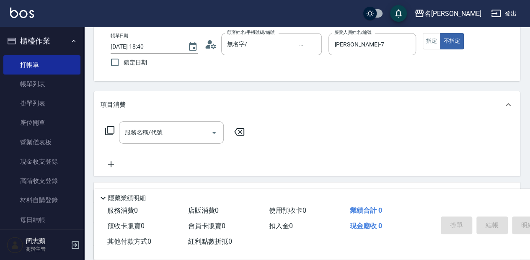
scroll to position [49, 0]
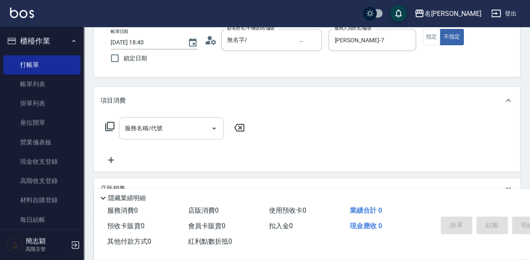
click at [189, 128] on input "服務名稱/代號" at bounding box center [165, 128] width 85 height 15
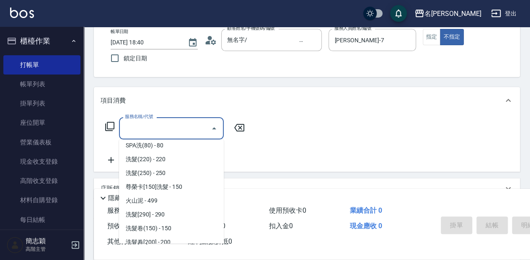
scroll to position [230, 0]
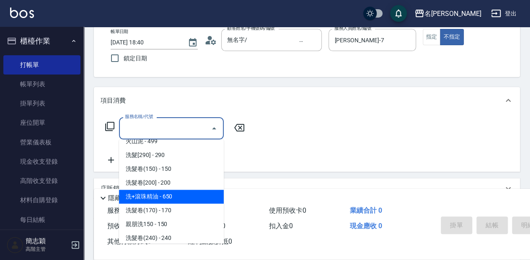
click at [180, 201] on span "洗+滾珠精油 - 650" at bounding box center [171, 197] width 105 height 14
type input "洗+滾珠精油(211)"
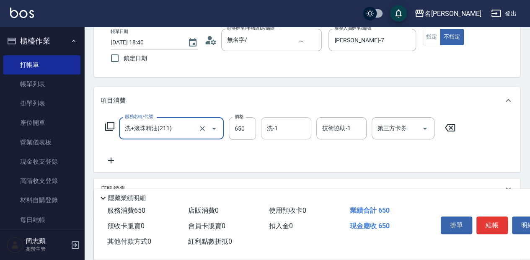
click at [267, 127] on div "洗-1 洗-1" at bounding box center [286, 128] width 50 height 22
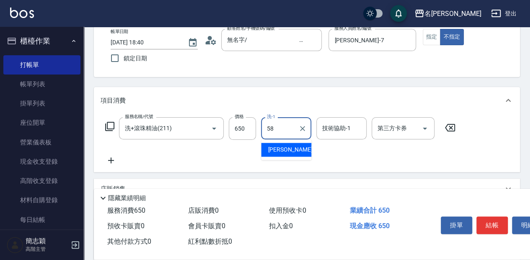
type input "莫娜-58"
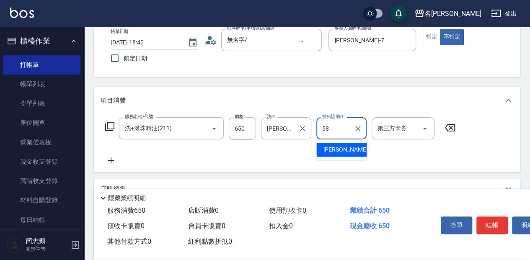
type input "莫娜-58"
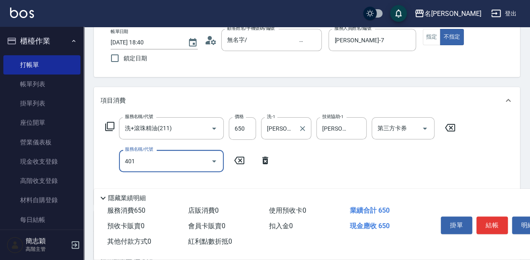
type input "剪髮(400)(401)"
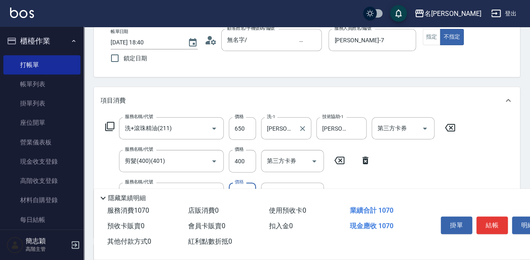
type input "潤絲20(801)"
type input "20"
type input "莫娜-58"
click at [491, 221] on button "結帳" at bounding box center [491, 226] width 31 height 18
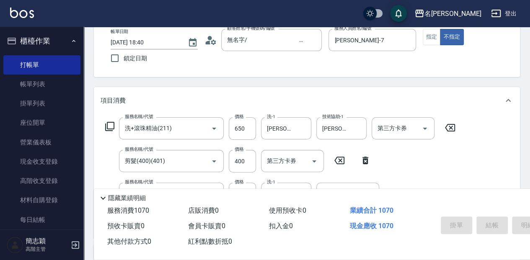
type input "2025/08/21 18:41"
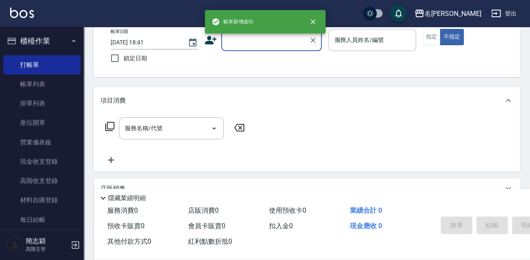
scroll to position [0, 0]
click at [54, 71] on link "打帳單" at bounding box center [41, 64] width 77 height 19
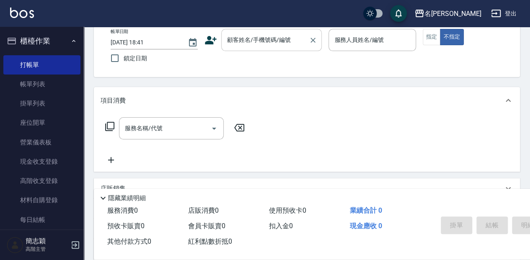
click at [249, 46] on input "顧客姓名/手機號碼/編號" at bounding box center [265, 40] width 80 height 15
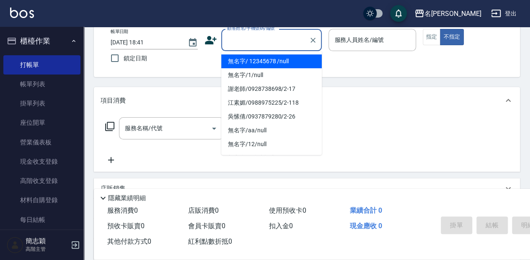
click at [255, 59] on li "無名字/ 12345678 /null" at bounding box center [271, 61] width 101 height 14
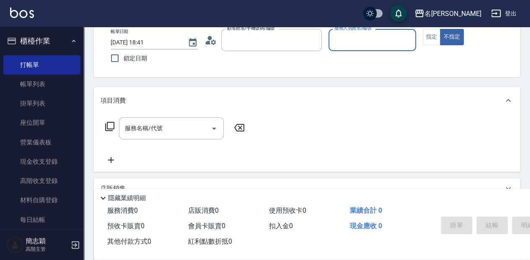
type input "無名字/ 12345678 /null"
click at [359, 40] on input "服務人員姓名/編號" at bounding box center [372, 40] width 80 height 15
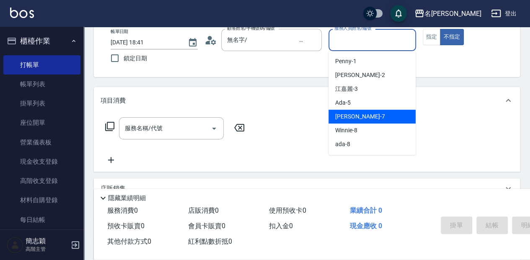
click at [364, 118] on div "Jessica -7" at bounding box center [371, 117] width 87 height 14
type input "Jessica-7"
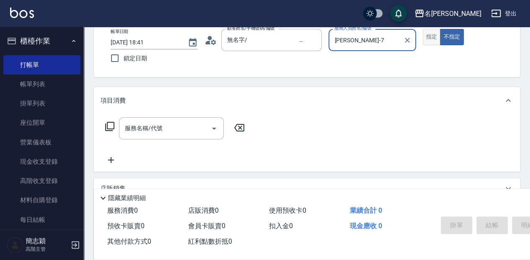
click at [430, 37] on button "指定" at bounding box center [432, 37] width 18 height 16
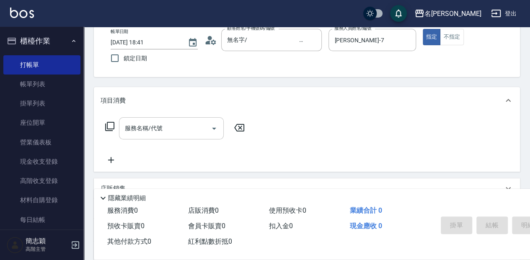
click at [140, 134] on input "服務名稱/代號" at bounding box center [165, 128] width 85 height 15
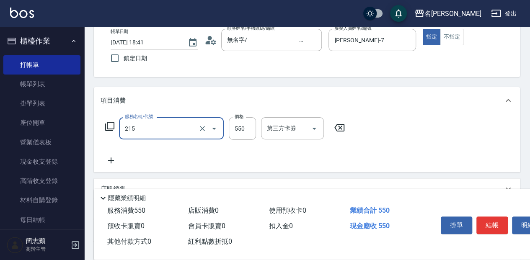
type input "SPA洗髮[500](215)"
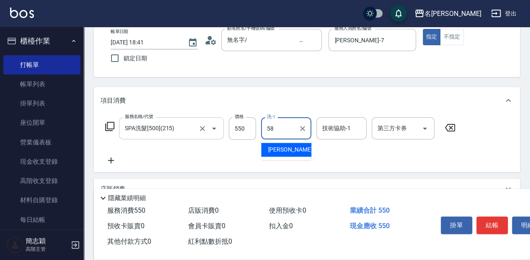
type input "莫娜-58"
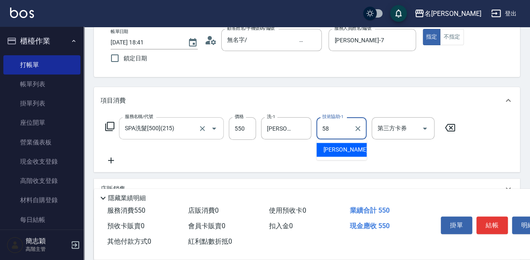
type input "莫娜-58"
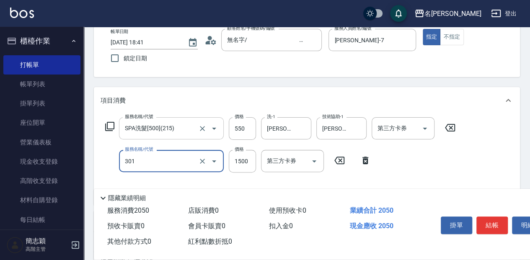
type input "燙髮(1500](301)"
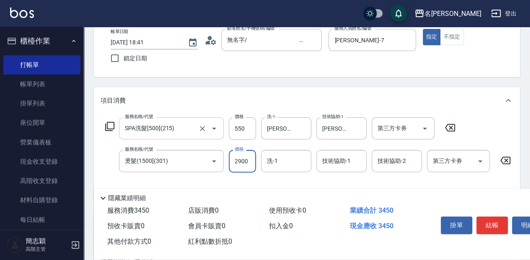
type input "2900"
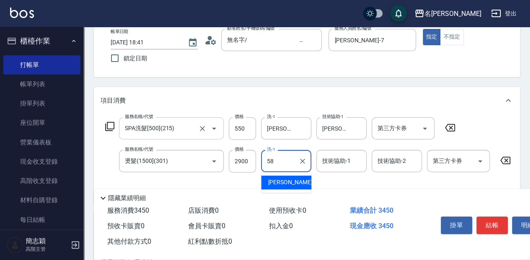
type input "莫娜-58"
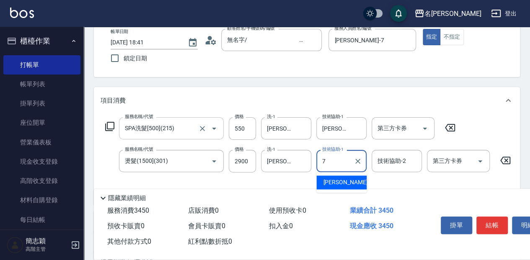
type input "Jessica-7"
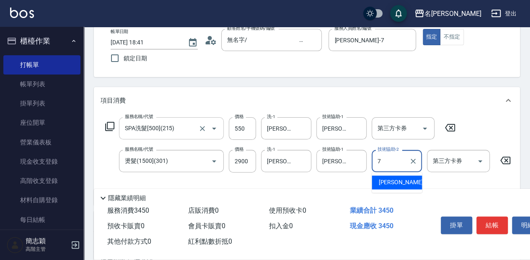
type input "Jessica-7"
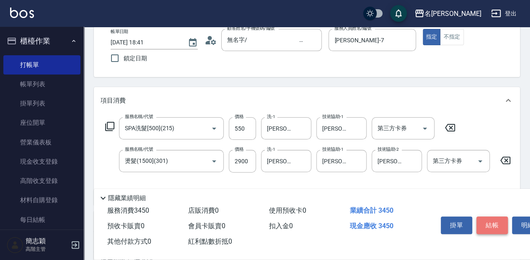
click at [493, 219] on button "結帳" at bounding box center [491, 226] width 31 height 18
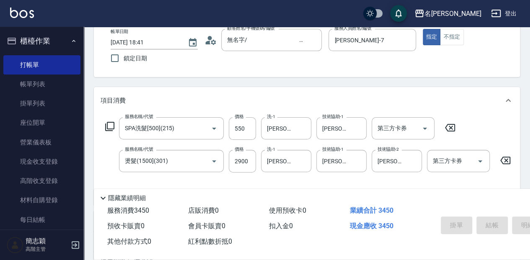
type input "2025/08/21 19:05"
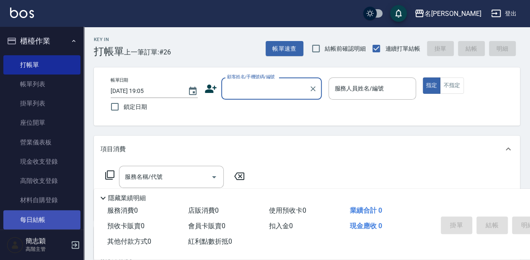
click at [50, 217] on link "每日結帳" at bounding box center [41, 219] width 77 height 19
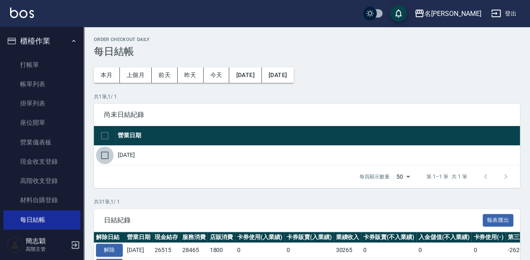
click at [107, 152] on input "checkbox" at bounding box center [105, 156] width 18 height 18
checkbox input "true"
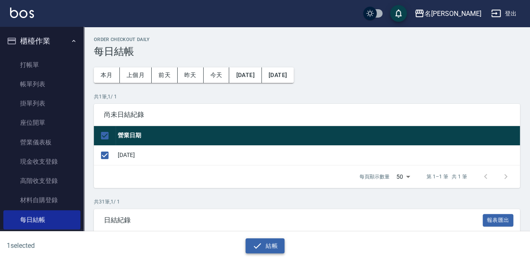
click at [251, 245] on button "結帳" at bounding box center [264, 245] width 39 height 15
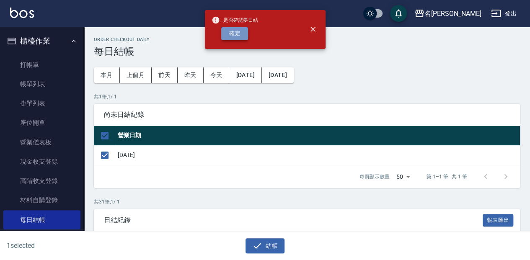
click at [230, 38] on button "確定" at bounding box center [234, 33] width 27 height 13
checkbox input "false"
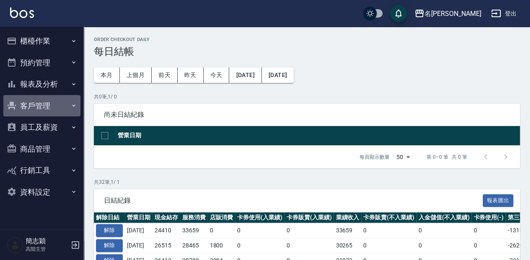
click at [66, 111] on button "客戶管理" at bounding box center [41, 106] width 77 height 22
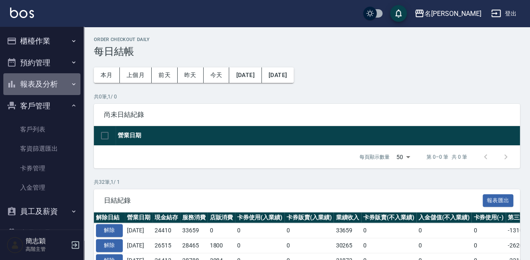
click at [65, 90] on button "報表及分析" at bounding box center [41, 84] width 77 height 22
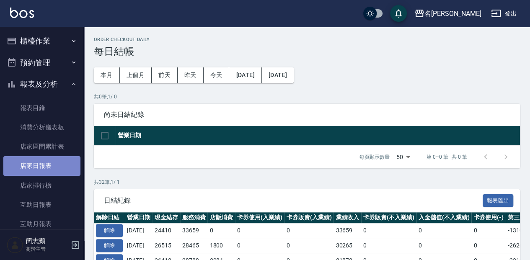
click at [57, 161] on link "店家日報表" at bounding box center [41, 165] width 77 height 19
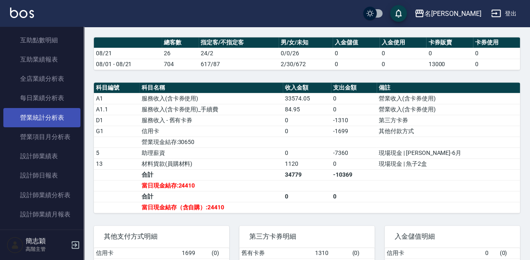
scroll to position [223, 0]
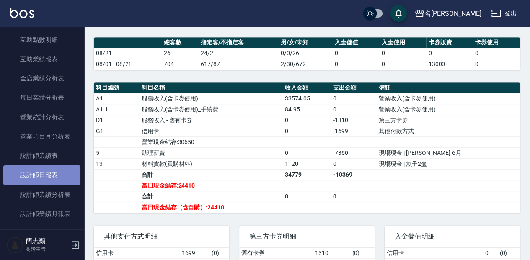
click at [57, 172] on link "設計師日報表" at bounding box center [41, 174] width 77 height 19
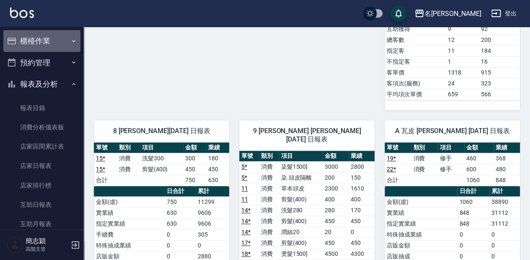
click at [59, 47] on button "櫃檯作業" at bounding box center [41, 41] width 77 height 22
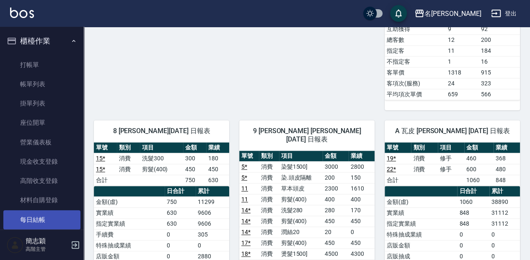
click at [47, 222] on link "每日結帳" at bounding box center [41, 219] width 77 height 19
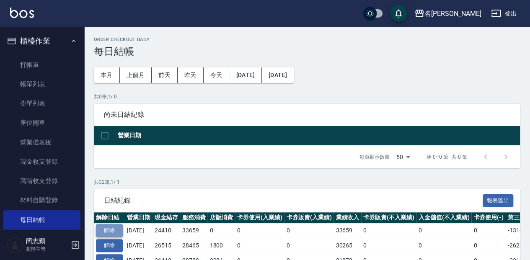
click at [120, 229] on button "解除" at bounding box center [109, 230] width 27 height 13
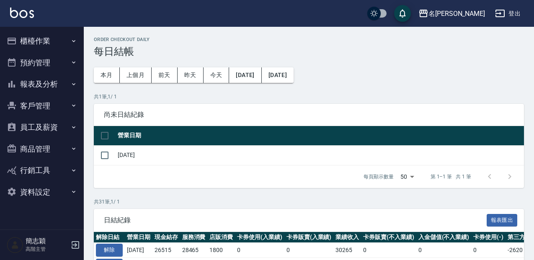
click at [65, 41] on button "櫃檯作業" at bounding box center [41, 41] width 77 height 22
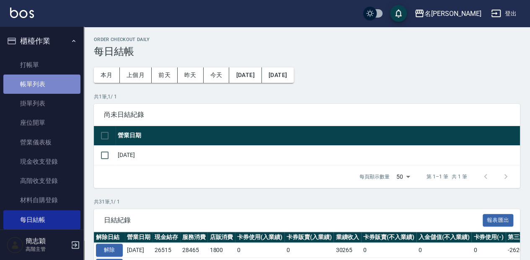
click at [52, 81] on link "帳單列表" at bounding box center [41, 84] width 77 height 19
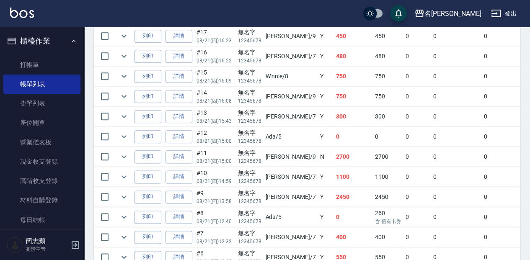
scroll to position [436, 0]
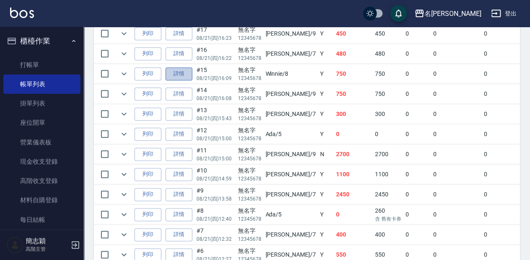
click at [185, 69] on link "詳情" at bounding box center [178, 73] width 27 height 13
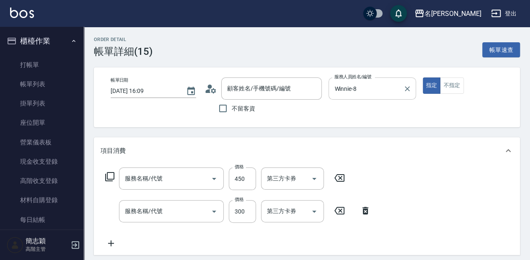
type input "2025/08/21 16:09"
type input "Winnie-8"
type input "剪髮(400)(401)"
type input "洗髮300(221)"
click at [400, 88] on div "Winnie-8 服務人員姓名/編號" at bounding box center [371, 88] width 87 height 22
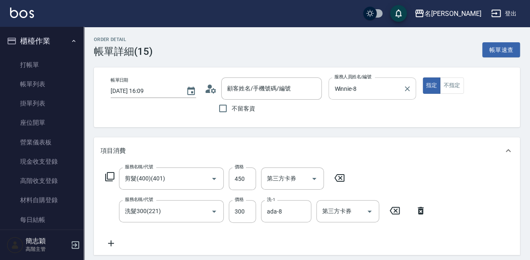
type input "無名字/ 12345678 /null"
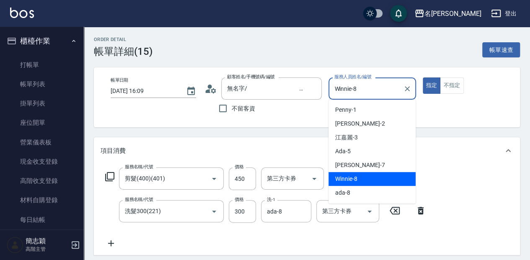
click at [372, 93] on input "Winnie-8" at bounding box center [365, 88] width 67 height 15
drag, startPoint x: 411, startPoint y: 87, endPoint x: 385, endPoint y: 92, distance: 25.6
click at [410, 87] on icon "Clear" at bounding box center [407, 89] width 8 height 8
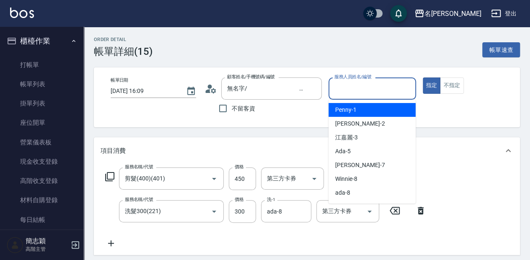
click at [380, 92] on input "服務人員姓名/編號" at bounding box center [372, 88] width 80 height 15
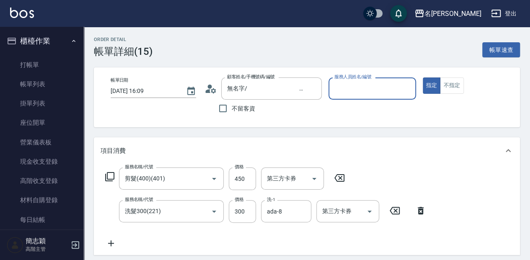
click at [370, 97] on div "服務人員姓名/編號" at bounding box center [371, 88] width 87 height 22
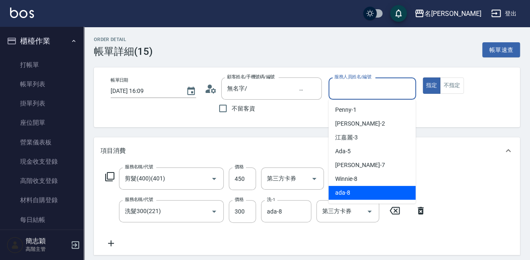
click at [356, 196] on div "ada -8" at bounding box center [371, 193] width 87 height 14
type input "ada-8"
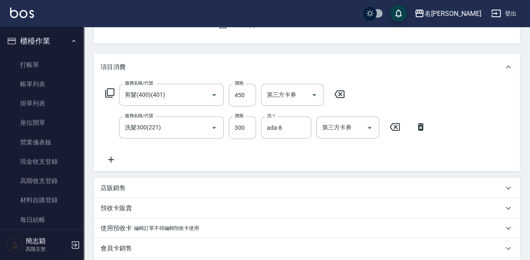
scroll to position [168, 0]
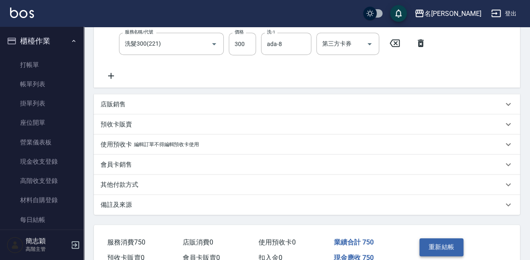
click at [429, 241] on button "重新結帳" at bounding box center [441, 247] width 44 height 18
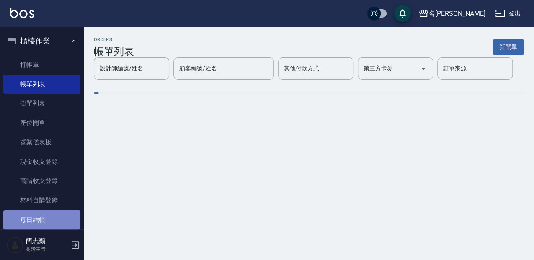
click at [47, 220] on link "每日結帳" at bounding box center [41, 219] width 77 height 19
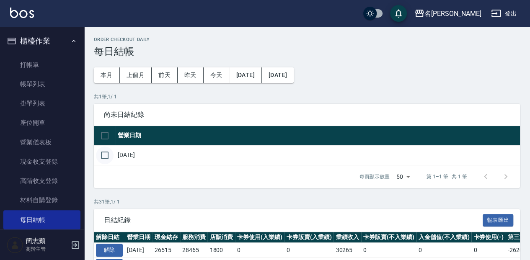
click at [104, 156] on input "checkbox" at bounding box center [105, 156] width 18 height 18
checkbox input "true"
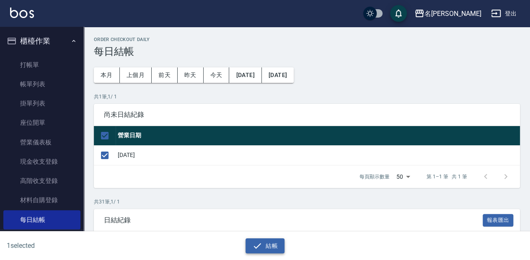
click at [271, 243] on button "結帳" at bounding box center [264, 245] width 39 height 15
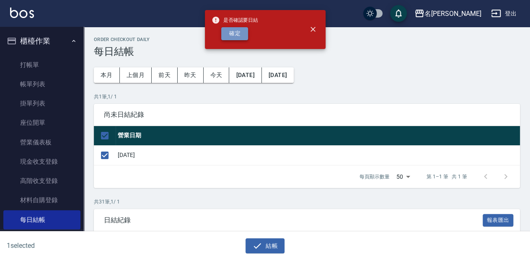
click at [245, 34] on button "確定" at bounding box center [234, 33] width 27 height 13
checkbox input "false"
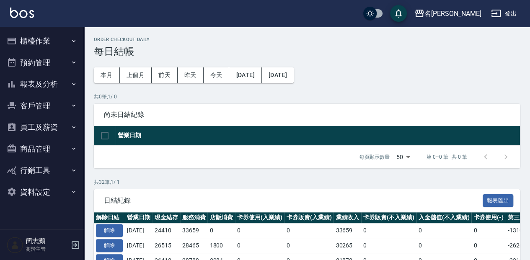
click at [48, 83] on button "報表及分析" at bounding box center [41, 84] width 77 height 22
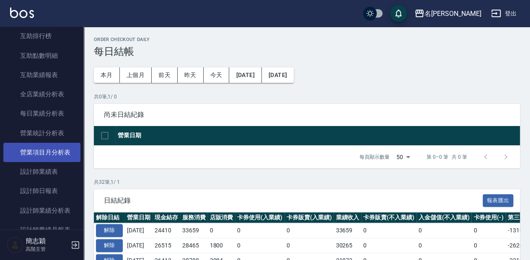
scroll to position [223, 0]
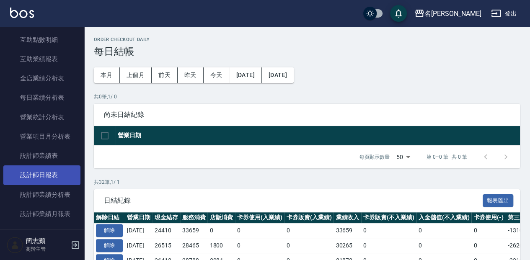
click at [55, 178] on link "設計師日報表" at bounding box center [41, 174] width 77 height 19
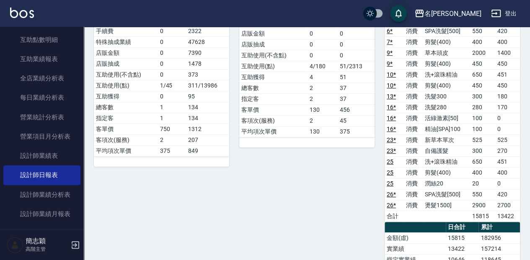
scroll to position [195, 0]
